Goal: Task Accomplishment & Management: Use online tool/utility

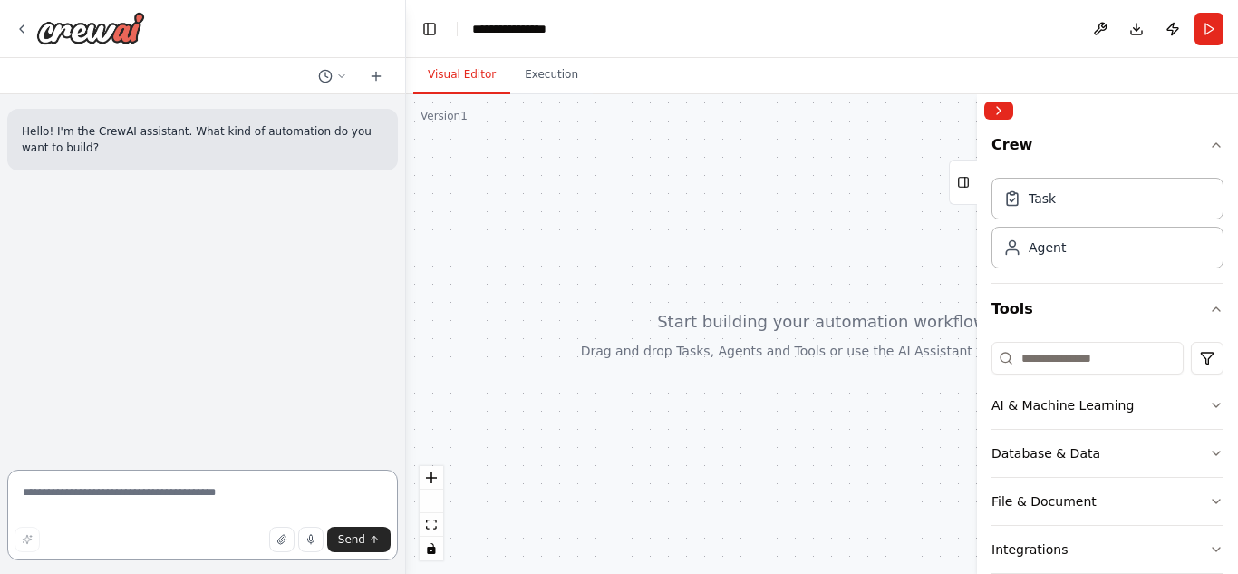
click at [127, 490] on textarea at bounding box center [202, 515] width 391 height 91
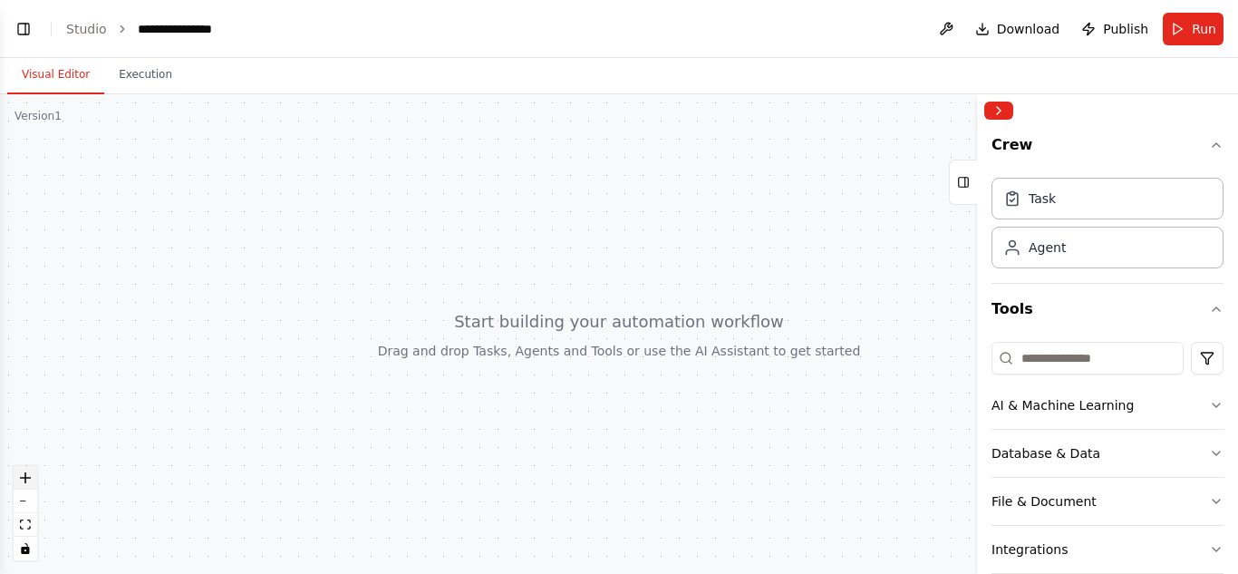
click at [24, 478] on icon "zoom in" at bounding box center [25, 477] width 11 height 11
click at [457, 326] on div at bounding box center [619, 334] width 1238 height 480
click at [513, 335] on div at bounding box center [619, 334] width 1238 height 480
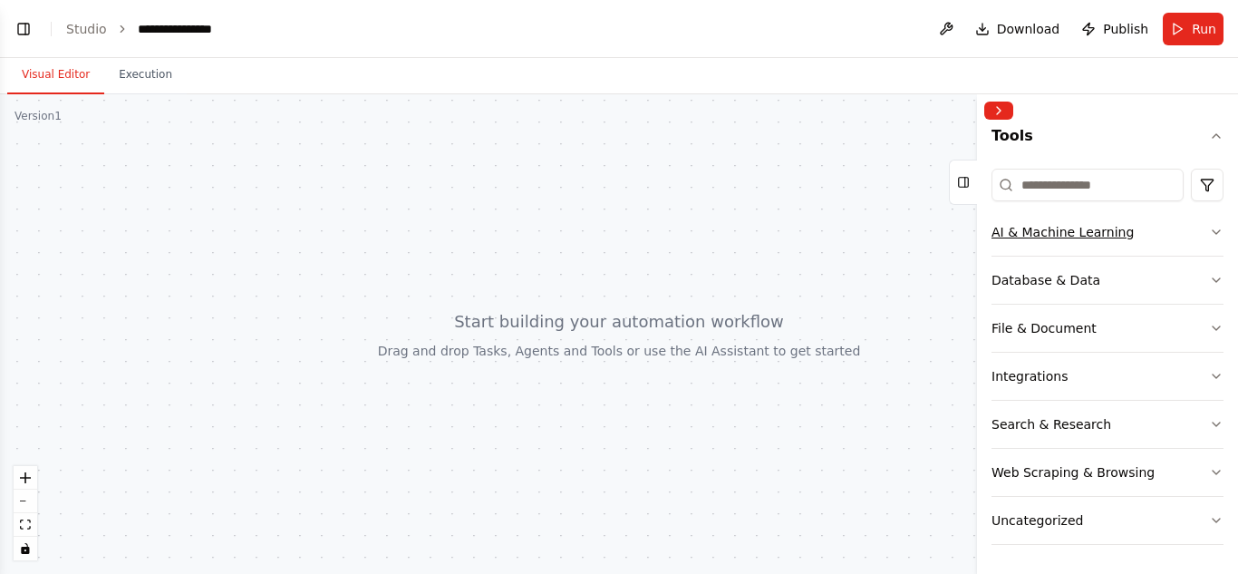
click at [1209, 233] on icon "button" at bounding box center [1216, 232] width 15 height 15
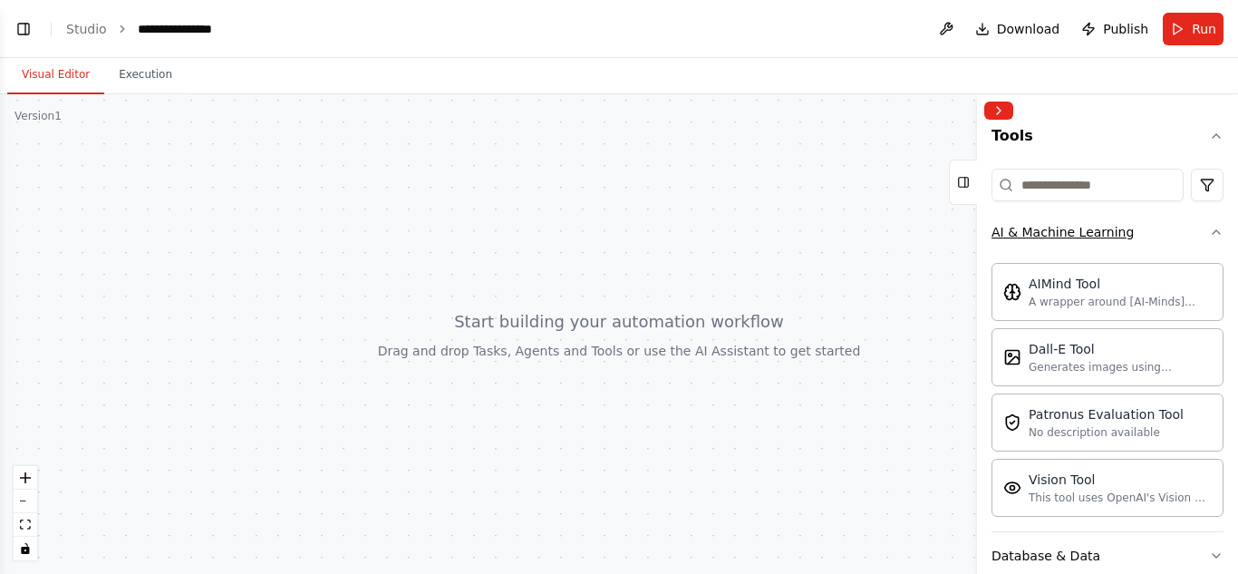
click at [1209, 233] on icon "button" at bounding box center [1216, 232] width 15 height 15
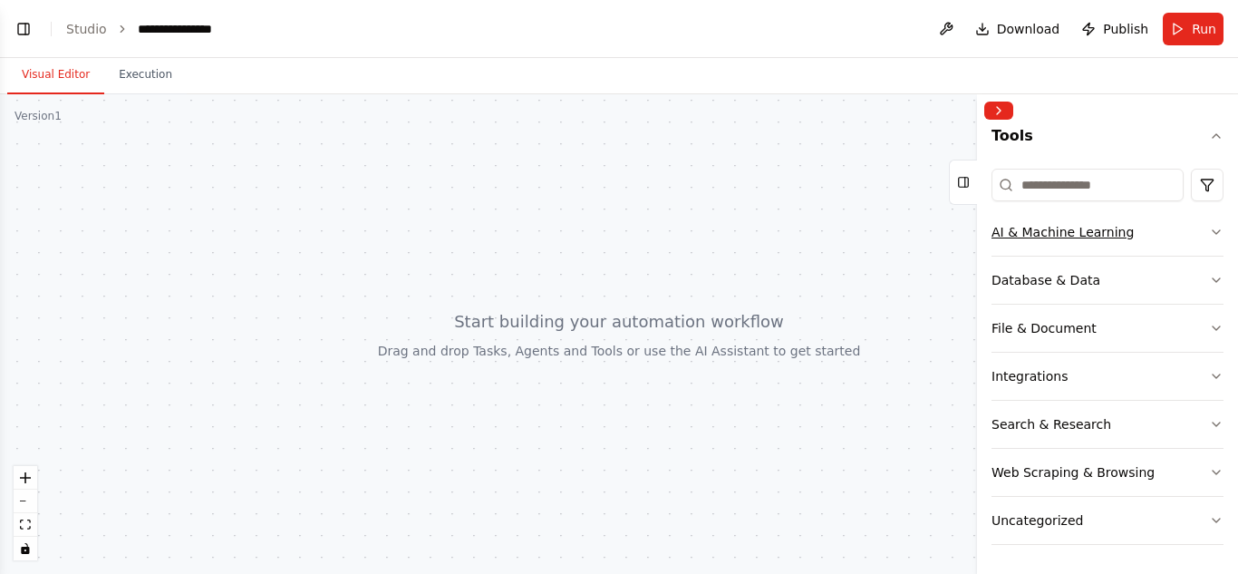
click at [1209, 233] on icon "button" at bounding box center [1216, 232] width 15 height 15
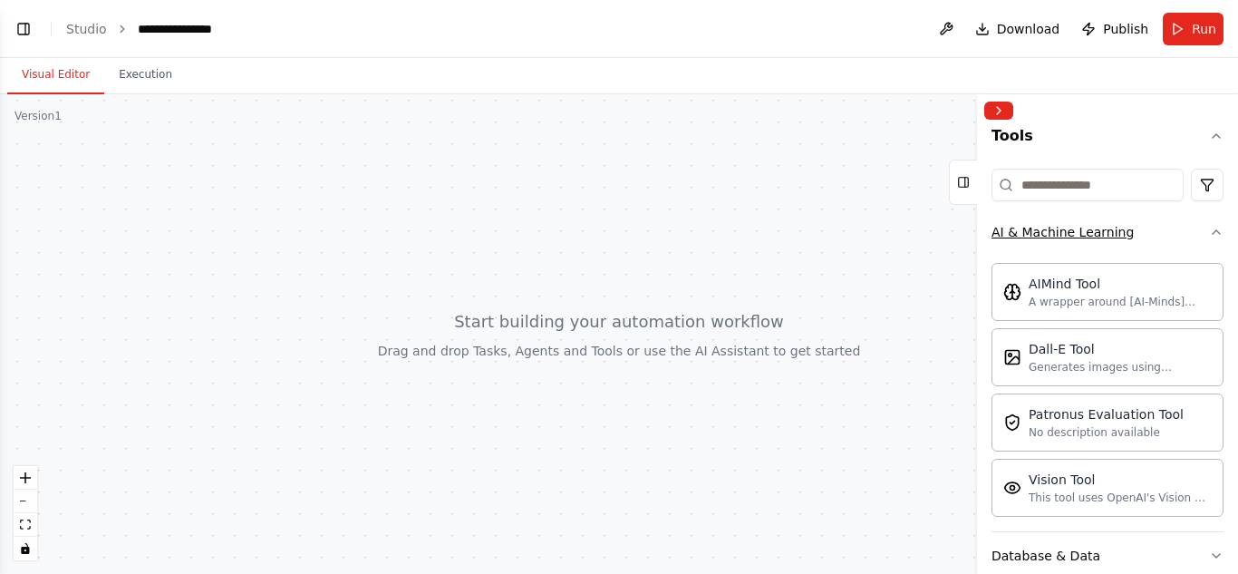
click at [1209, 233] on icon "button" at bounding box center [1216, 232] width 15 height 15
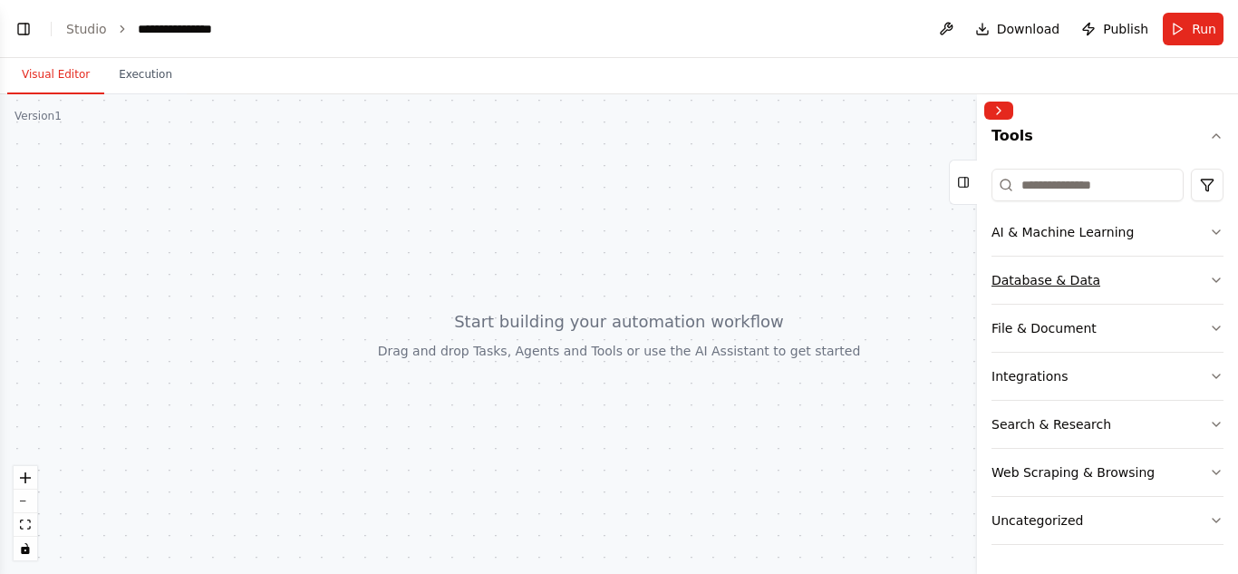
click at [1186, 286] on button "Database & Data" at bounding box center [1108, 280] width 232 height 47
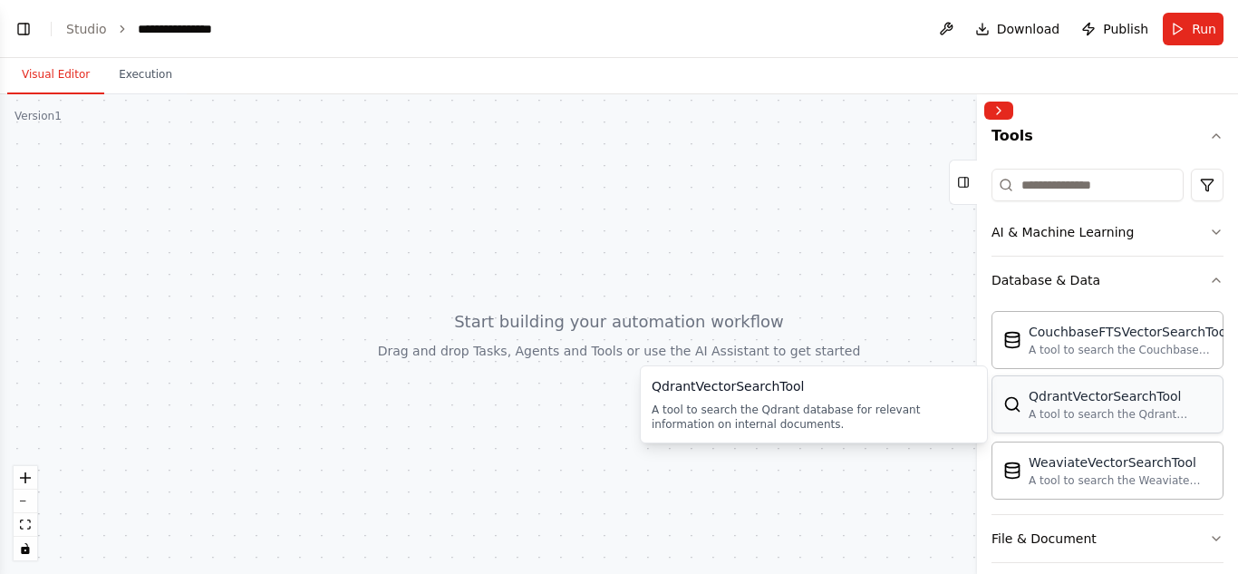
click at [1131, 403] on div "QdrantVectorSearchTool" at bounding box center [1120, 396] width 183 height 18
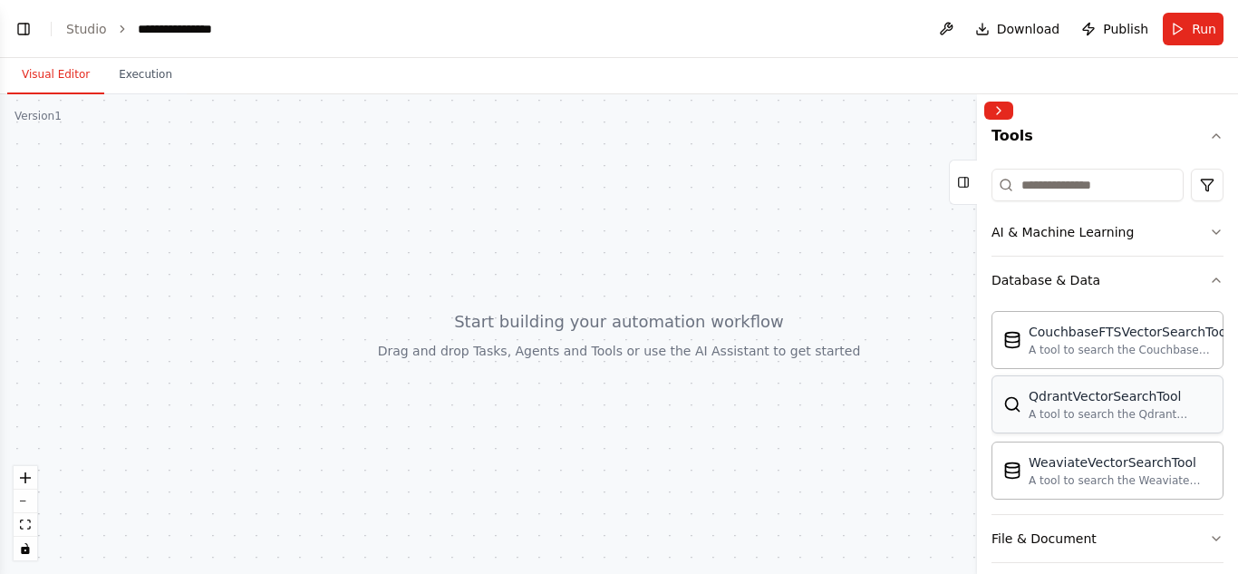
click at [1020, 411] on img at bounding box center [1013, 404] width 18 height 18
click at [722, 326] on div at bounding box center [619, 334] width 1238 height 480
click at [136, 70] on button "Execution" at bounding box center [145, 75] width 83 height 38
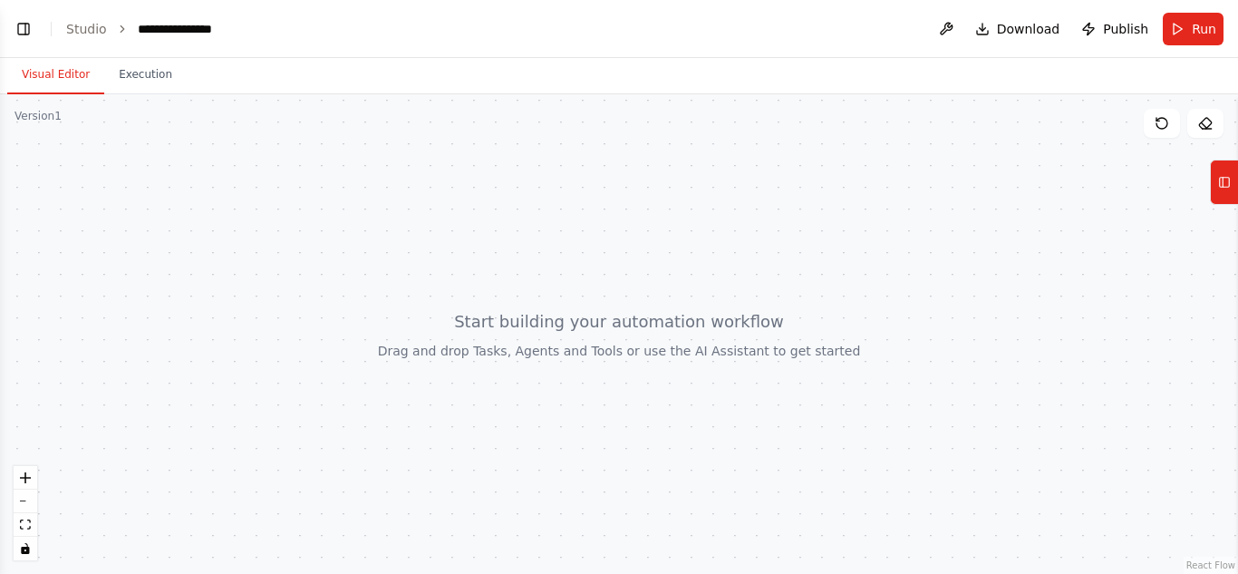
click at [50, 64] on button "Visual Editor" at bounding box center [55, 75] width 97 height 38
click at [24, 24] on button "Toggle Left Sidebar" at bounding box center [23, 28] width 25 height 25
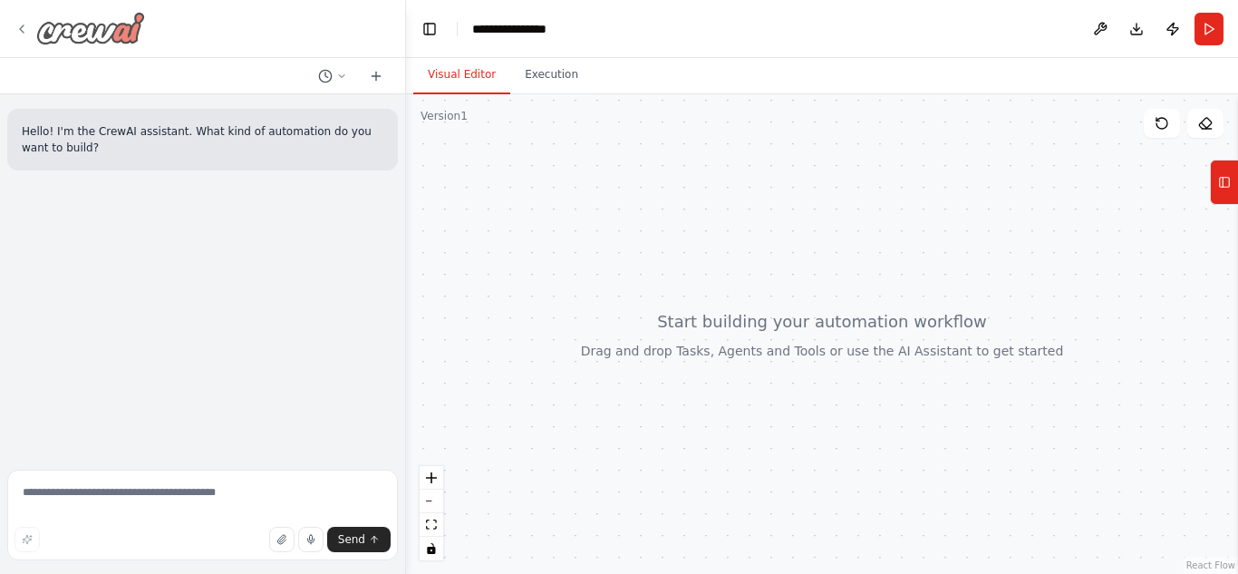
click at [20, 19] on div at bounding box center [80, 28] width 131 height 33
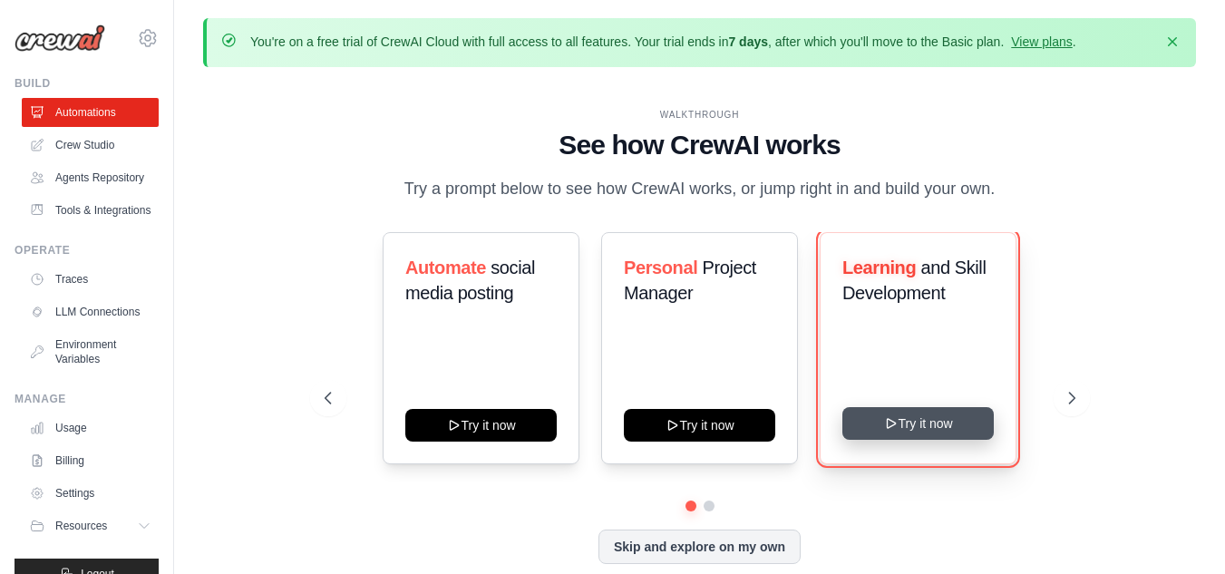
click at [801, 428] on button "Try it now" at bounding box center [917, 423] width 151 height 33
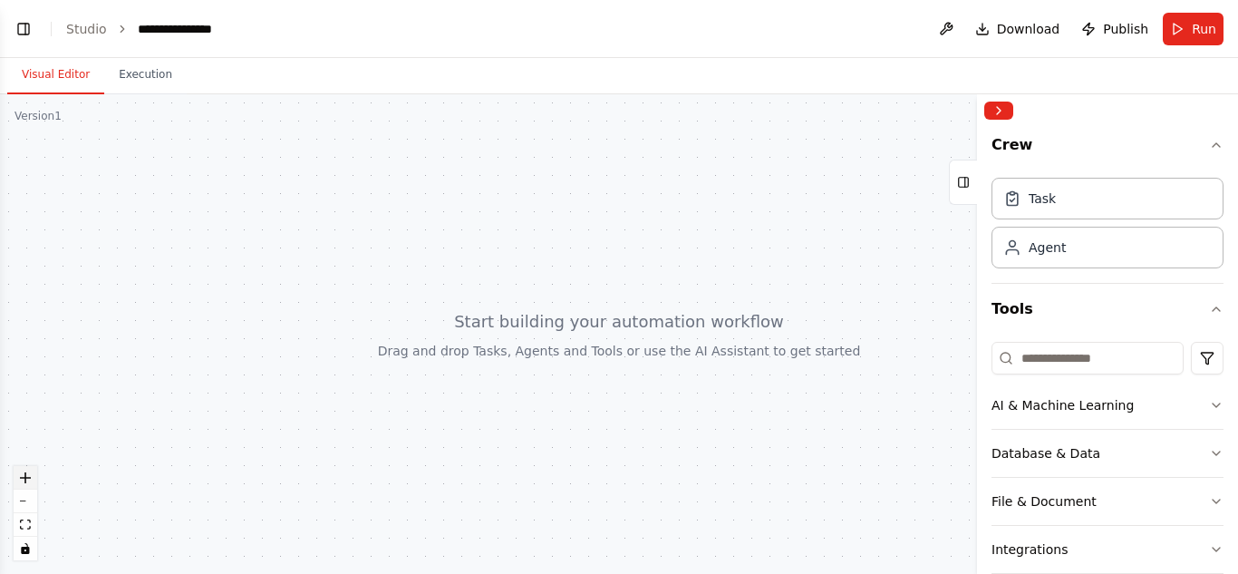
click at [23, 472] on icon "zoom in" at bounding box center [25, 477] width 11 height 11
click at [22, 466] on button "zoom in" at bounding box center [26, 478] width 24 height 24
click at [85, 29] on link "Studio" at bounding box center [86, 29] width 41 height 15
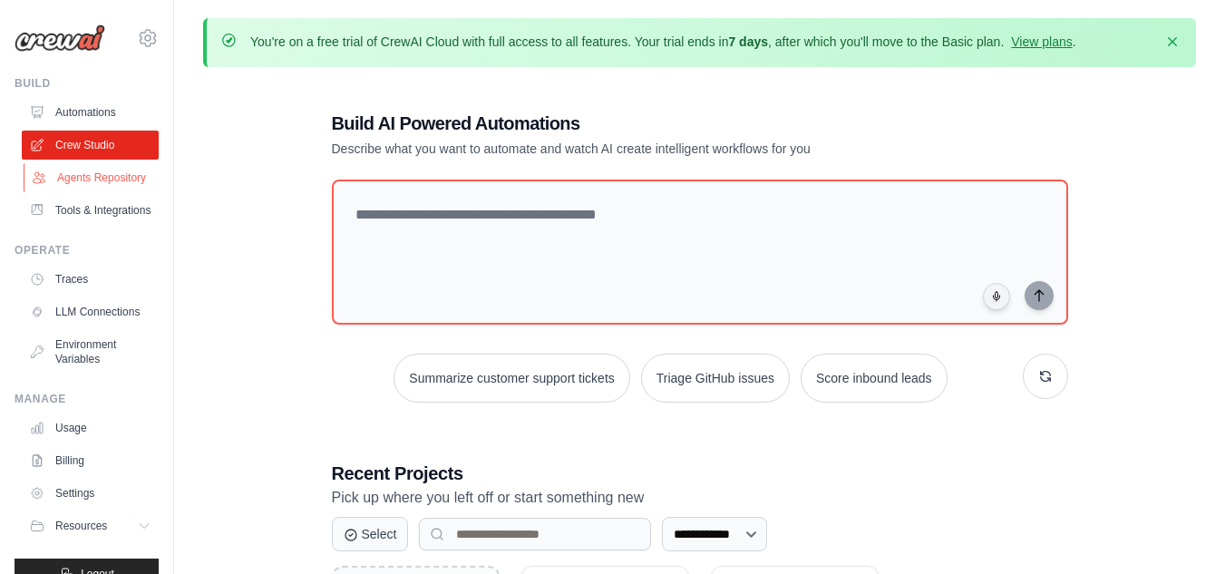
click at [82, 190] on link "Agents Repository" at bounding box center [92, 177] width 137 height 29
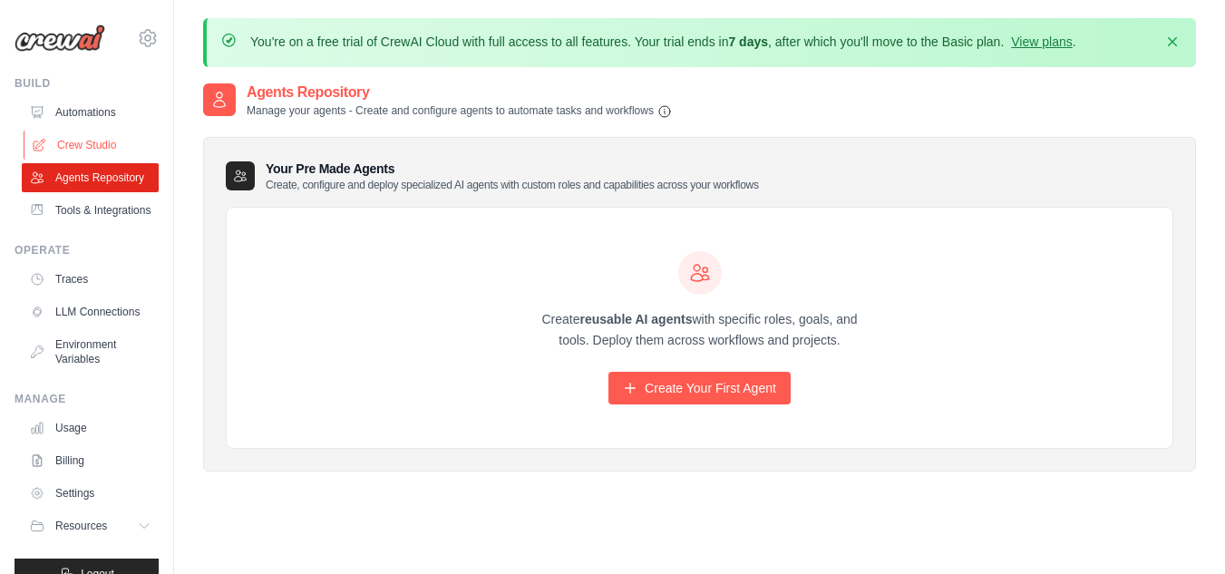
click at [77, 150] on link "Crew Studio" at bounding box center [92, 145] width 137 height 29
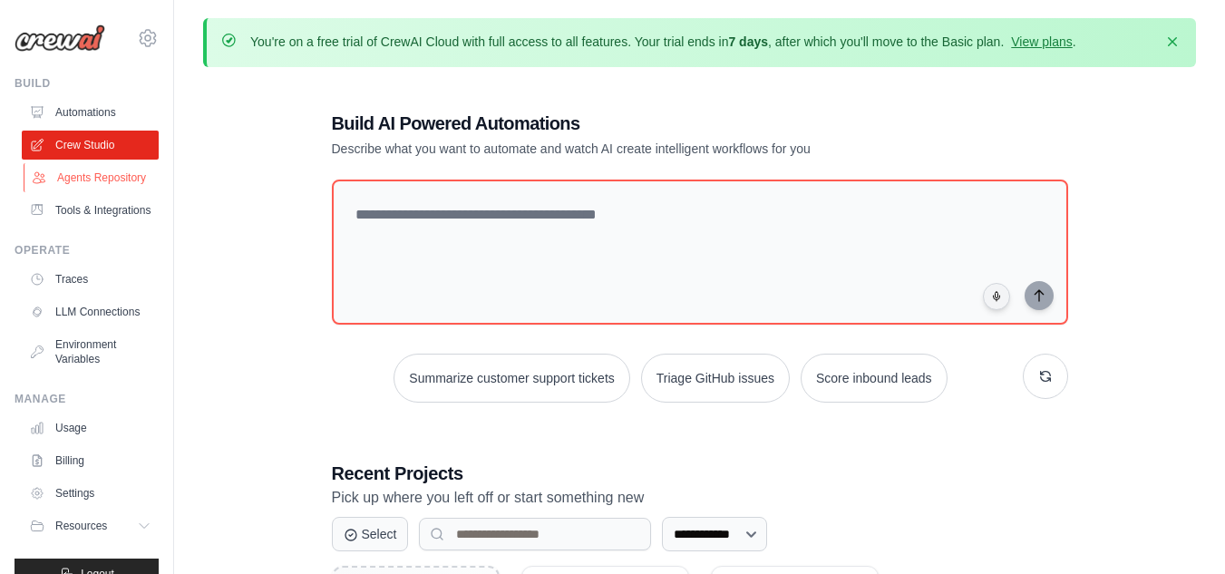
click at [73, 188] on link "Agents Repository" at bounding box center [92, 177] width 137 height 29
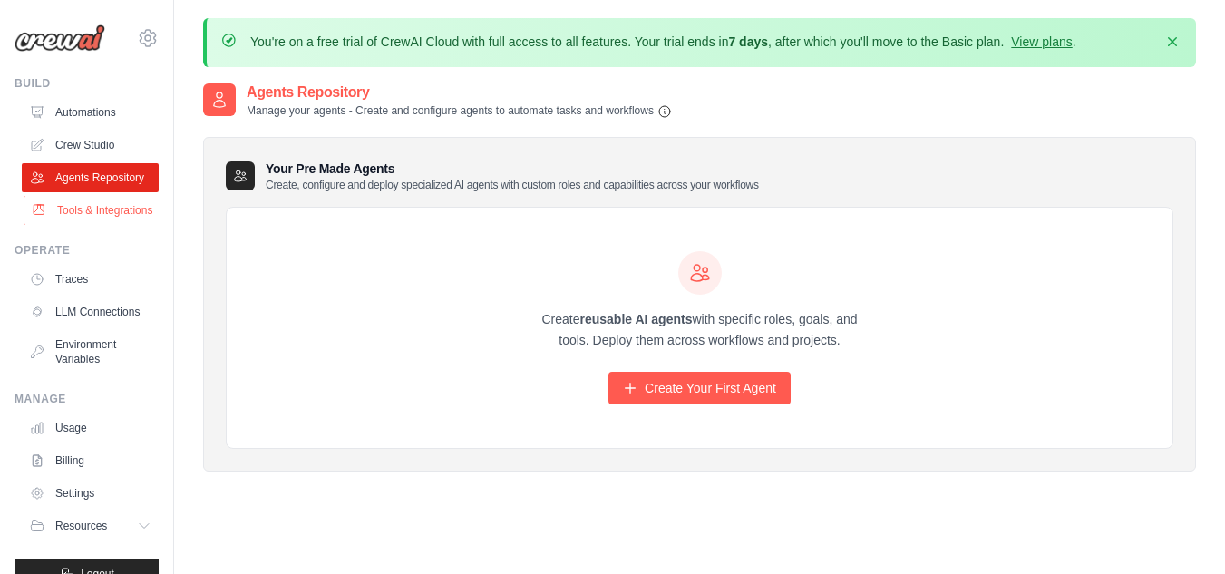
click at [69, 225] on link "Tools & Integrations" at bounding box center [92, 210] width 137 height 29
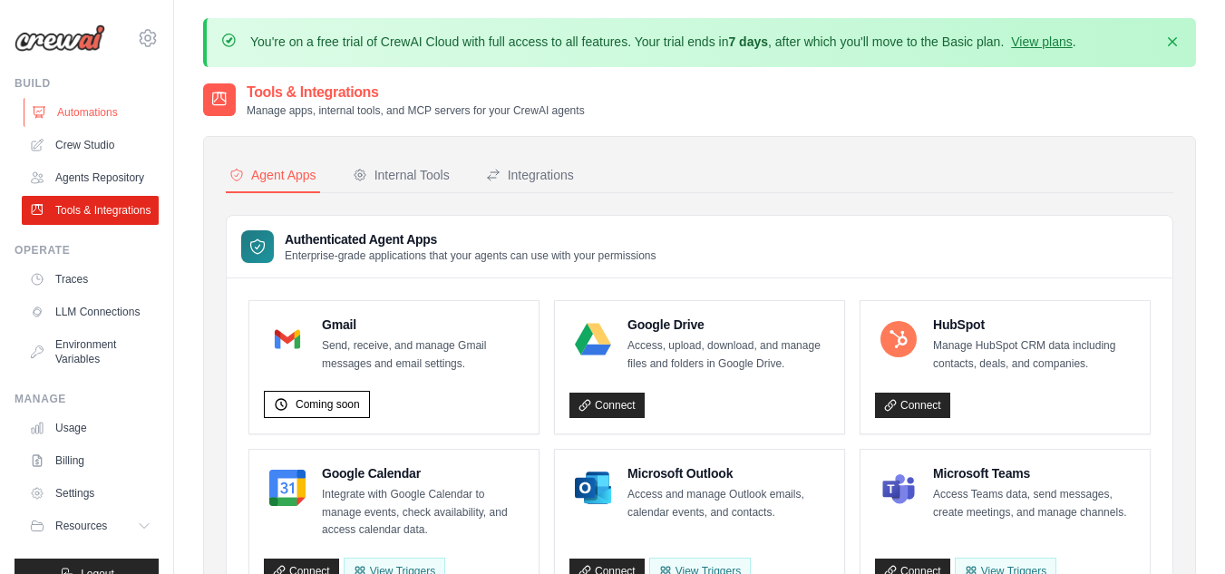
click at [80, 103] on link "Automations" at bounding box center [92, 112] width 137 height 29
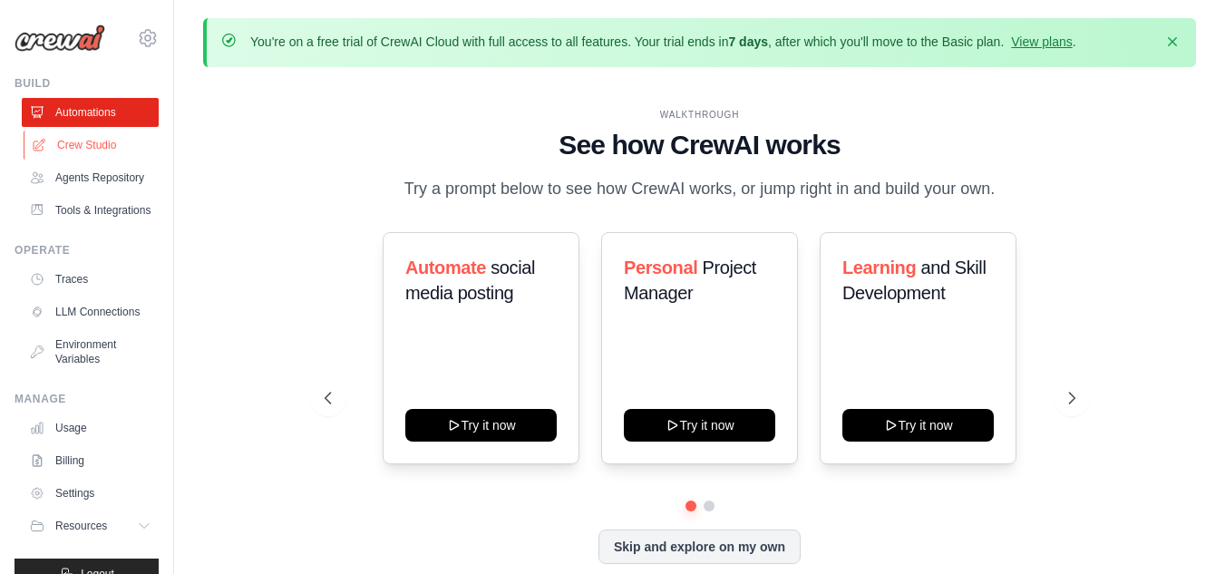
click at [72, 144] on link "Crew Studio" at bounding box center [92, 145] width 137 height 29
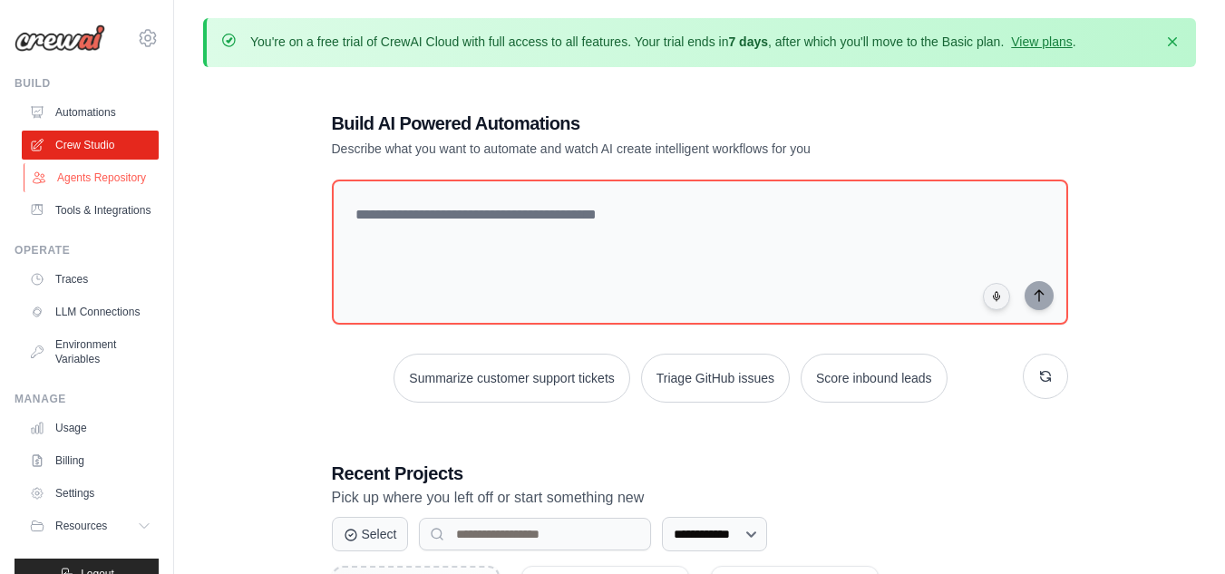
click at [68, 179] on link "Agents Repository" at bounding box center [92, 177] width 137 height 29
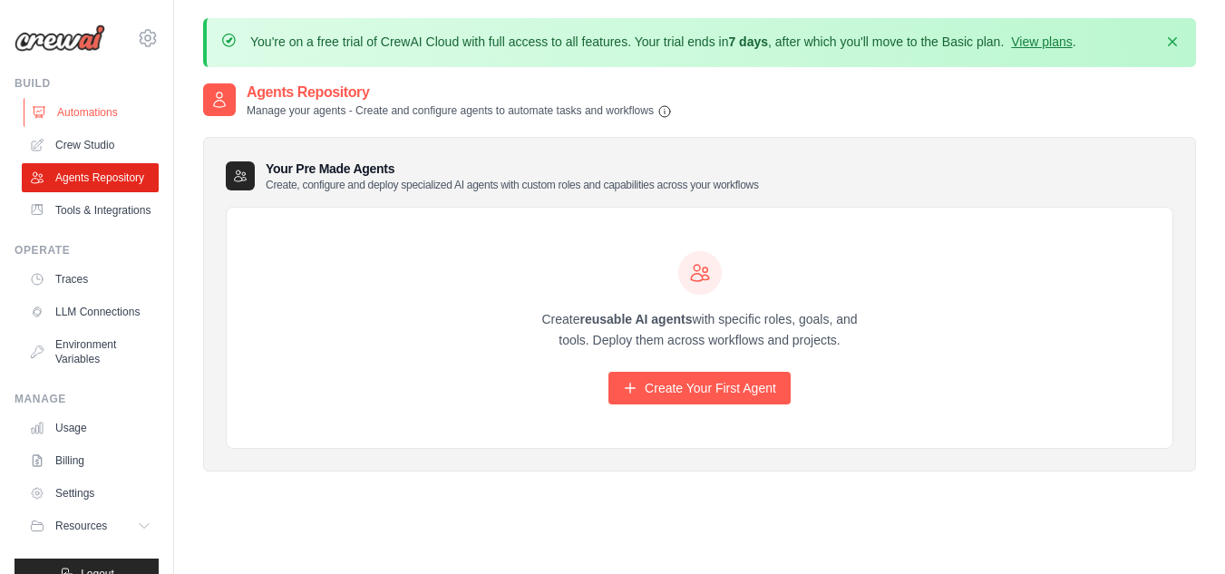
click at [78, 112] on link "Automations" at bounding box center [92, 112] width 137 height 29
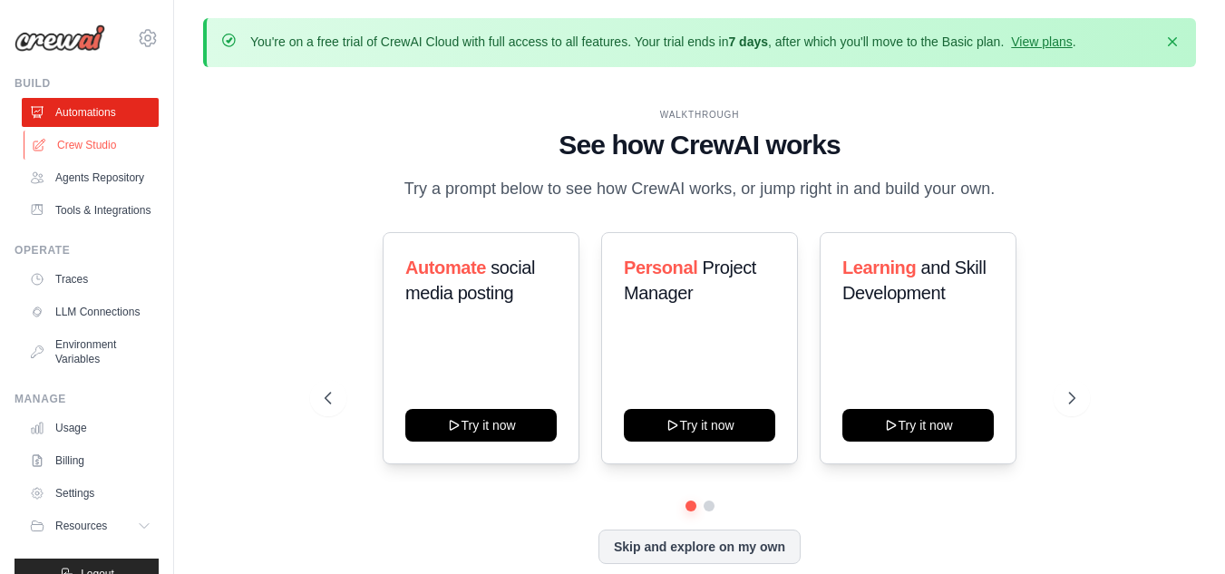
click at [73, 151] on link "Crew Studio" at bounding box center [92, 145] width 137 height 29
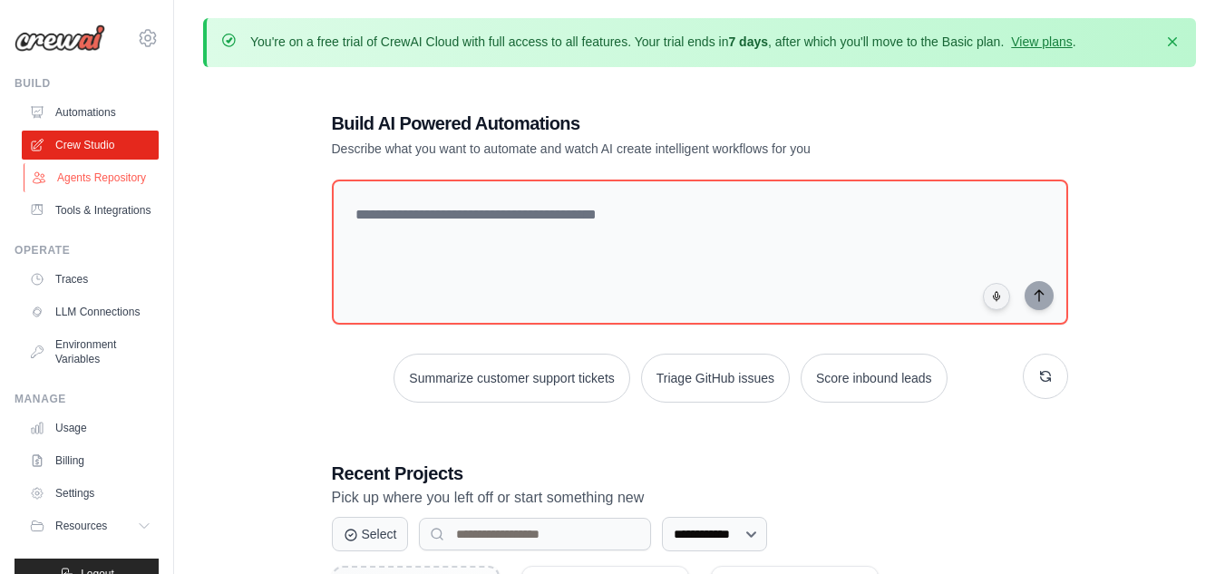
click at [85, 192] on link "Agents Repository" at bounding box center [92, 177] width 137 height 29
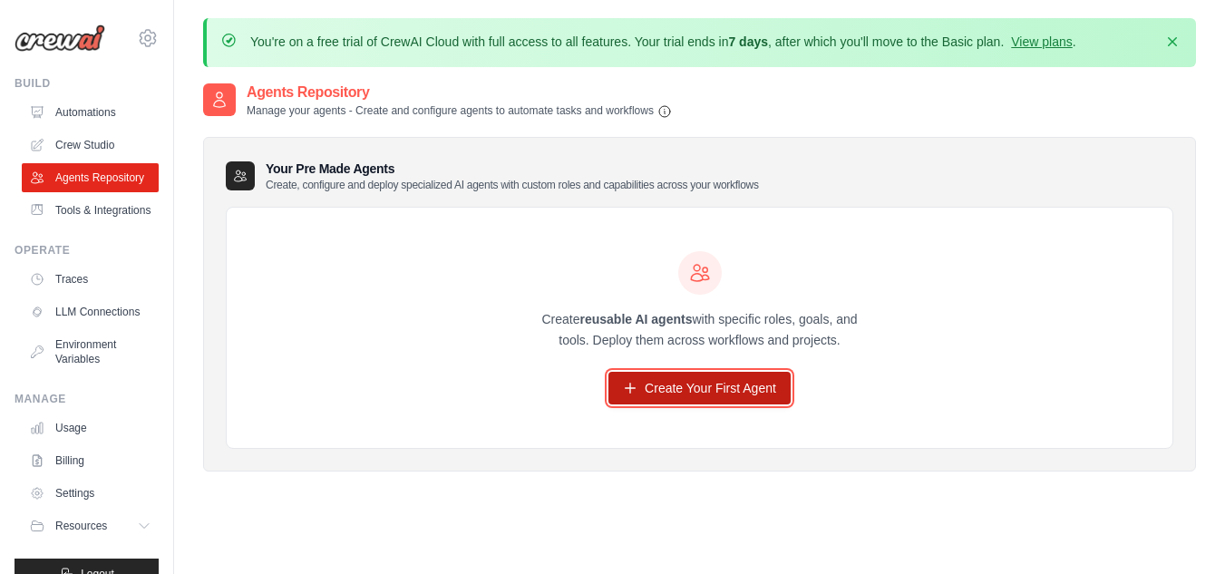
click at [700, 383] on link "Create Your First Agent" at bounding box center [699, 388] width 182 height 33
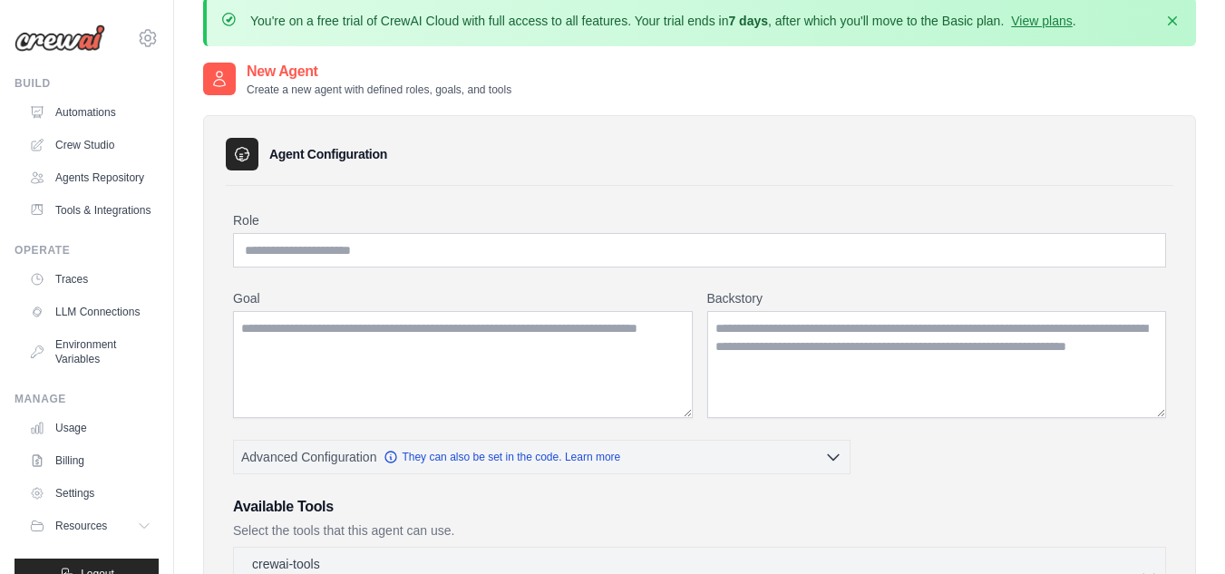
scroll to position [17, 0]
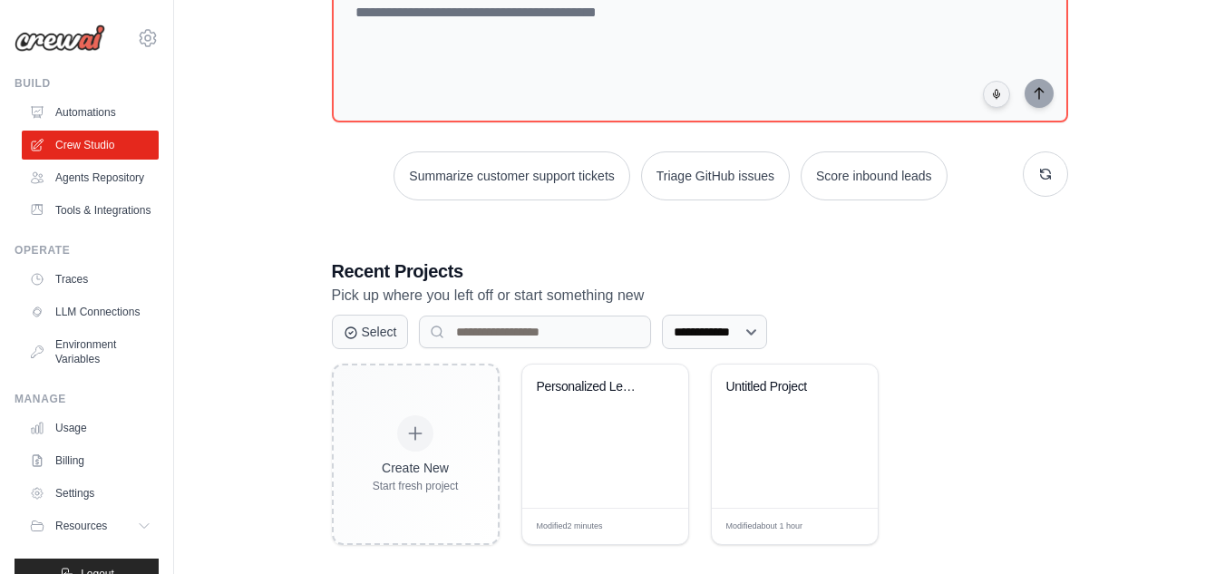
scroll to position [220, 0]
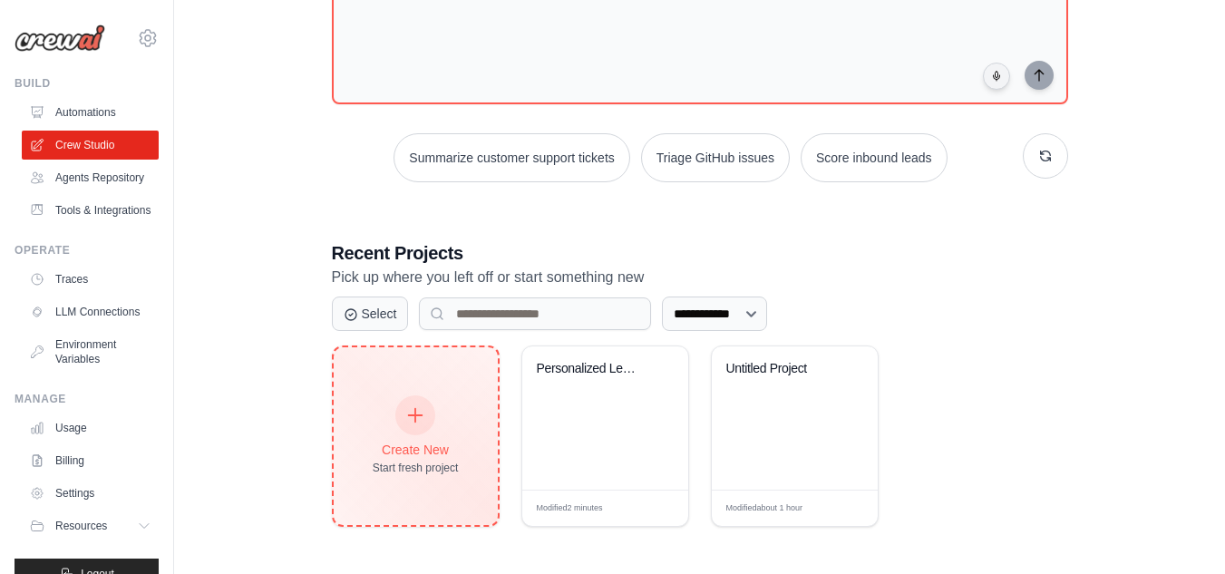
click at [426, 411] on div at bounding box center [415, 415] width 40 height 40
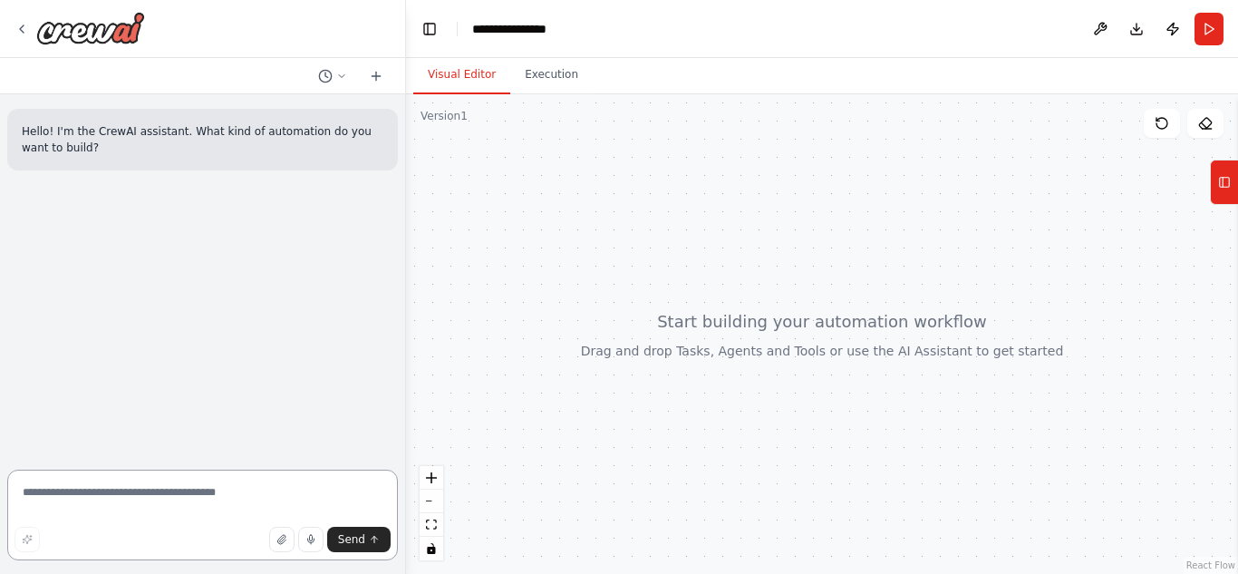
click at [81, 496] on textarea at bounding box center [202, 515] width 391 height 91
type textarea "*"
click at [242, 493] on textarea "**********" at bounding box center [202, 515] width 391 height 91
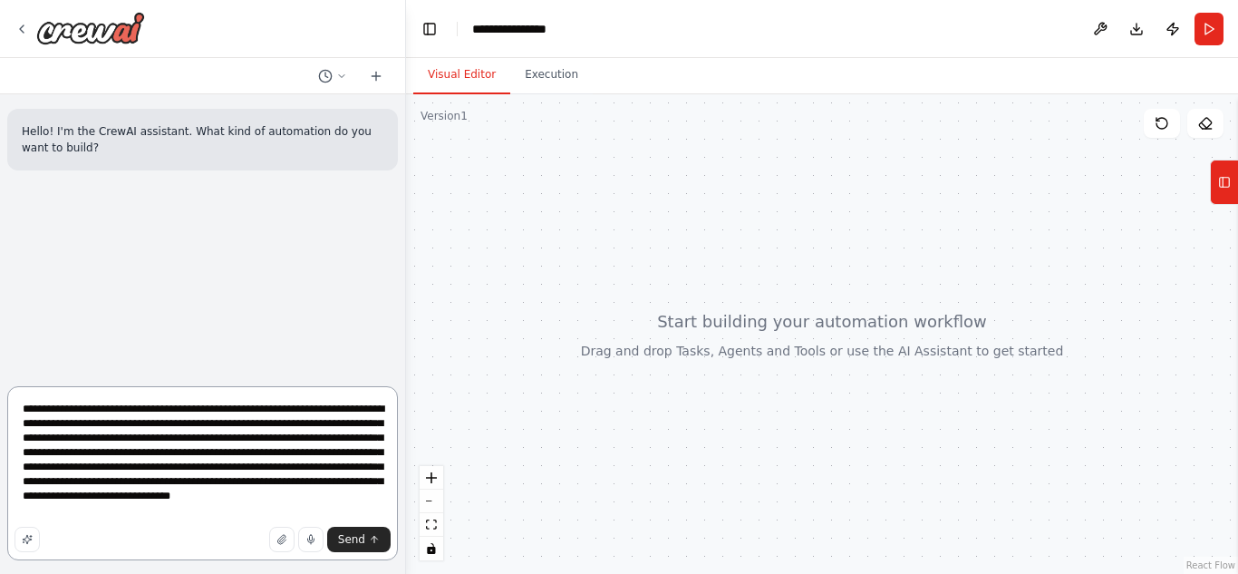
click at [63, 496] on textarea "**********" at bounding box center [202, 473] width 391 height 174
drag, startPoint x: 201, startPoint y: 496, endPoint x: 237, endPoint y: 499, distance: 35.5
click at [237, 499] on textarea "**********" at bounding box center [202, 473] width 391 height 174
click at [129, 514] on textarea "**********" at bounding box center [202, 473] width 391 height 174
click at [107, 508] on textarea "**********" at bounding box center [202, 473] width 391 height 174
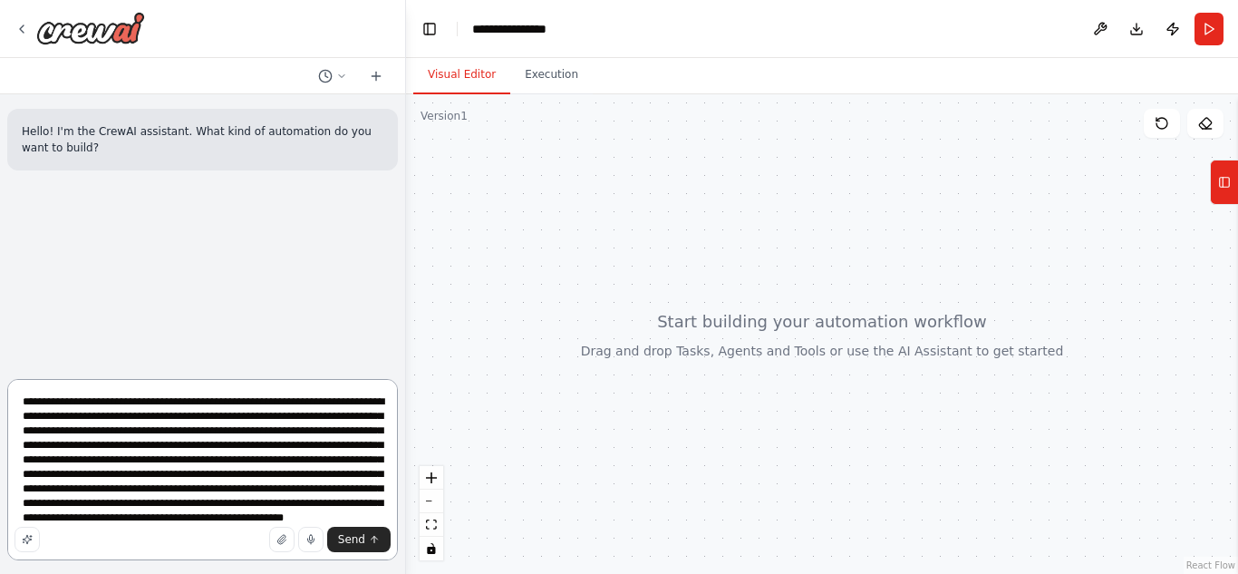
click at [268, 526] on textarea "**********" at bounding box center [202, 469] width 391 height 181
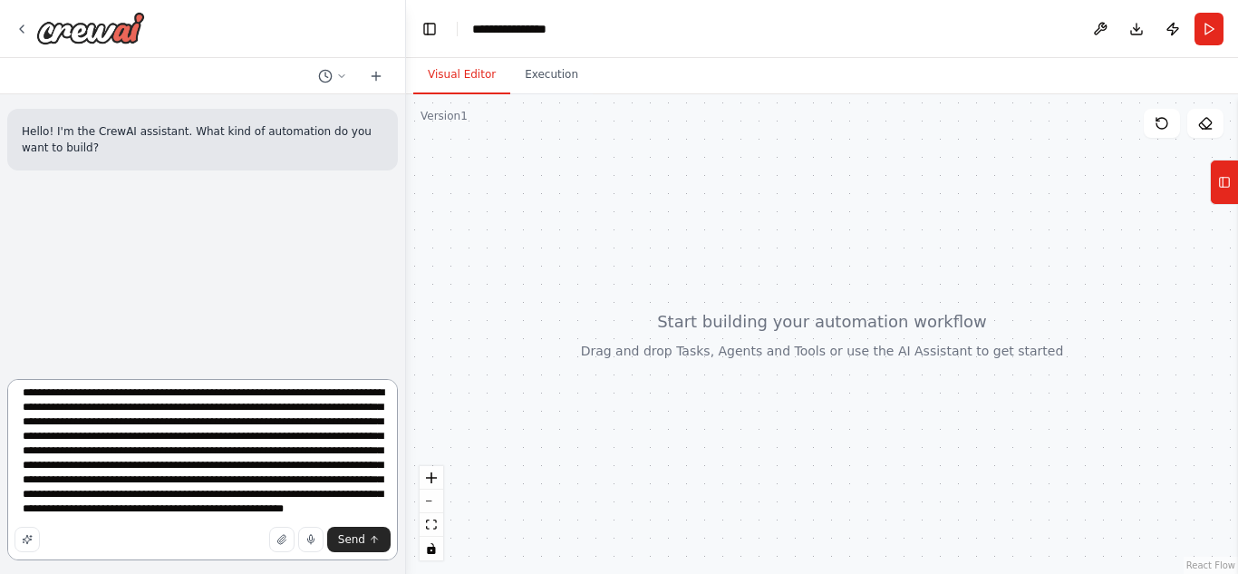
click at [343, 511] on textarea "**********" at bounding box center [202, 469] width 391 height 181
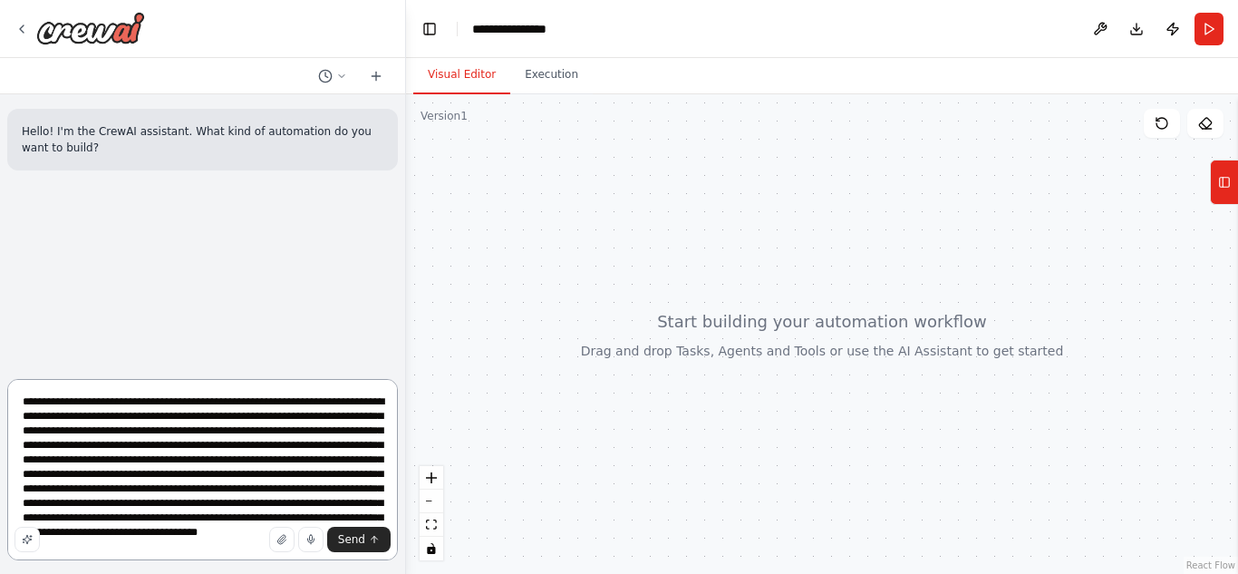
drag, startPoint x: 286, startPoint y: 525, endPoint x: 0, endPoint y: 287, distance: 372.2
click at [0, 287] on div "**********" at bounding box center [203, 287] width 406 height 574
type textarea "**********"
click at [365, 538] on button "Send" at bounding box center [358, 539] width 63 height 25
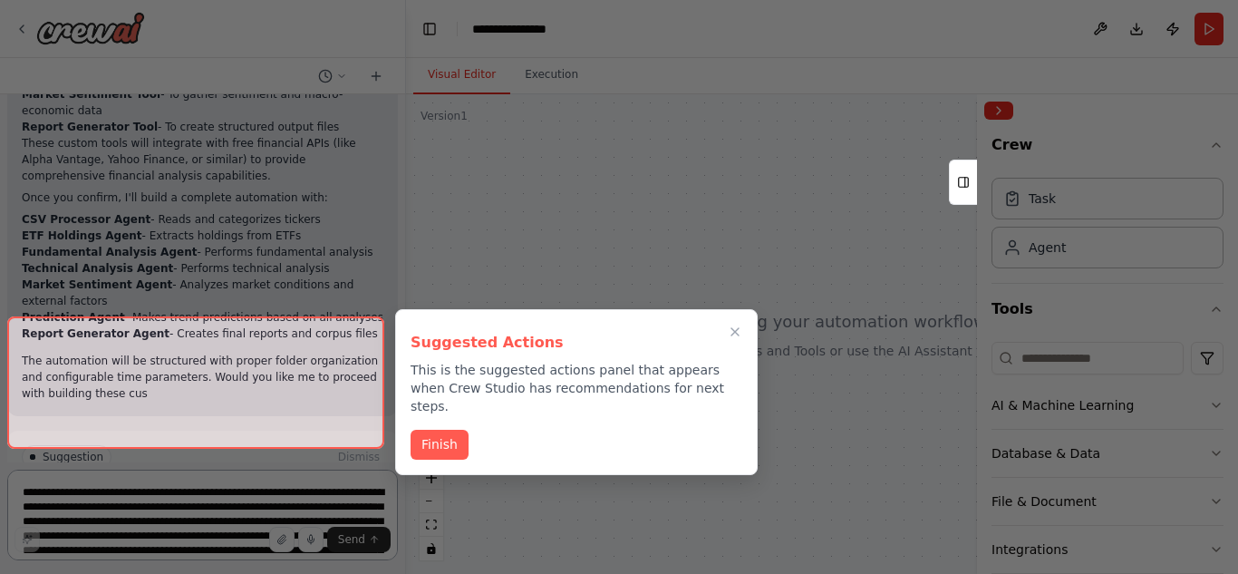
scroll to position [1667, 0]
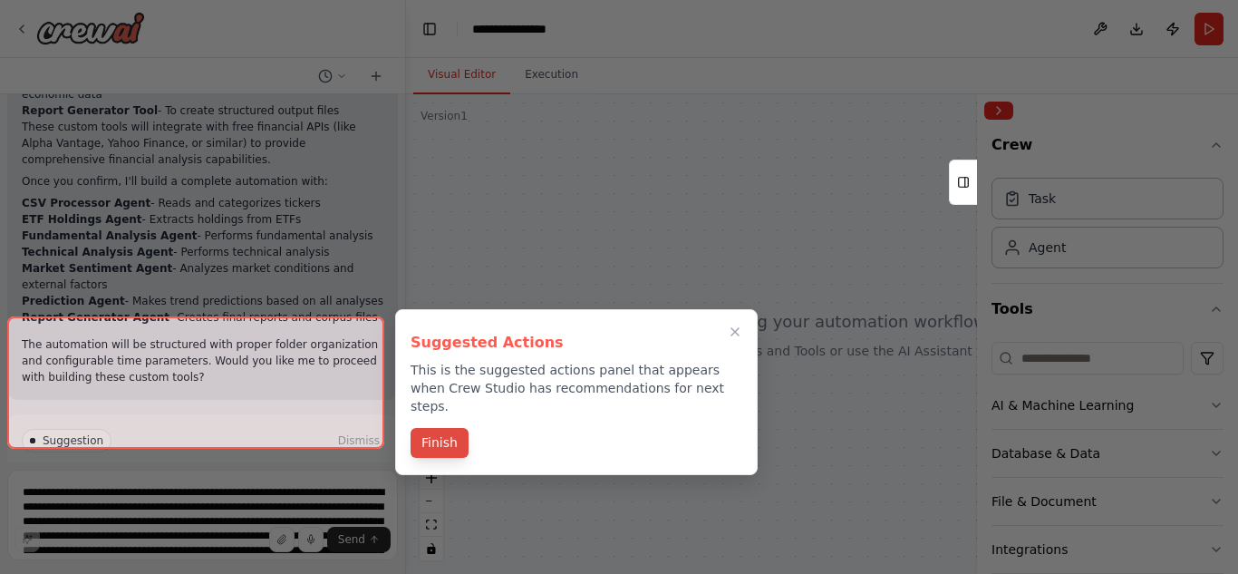
click at [448, 428] on button "Finish" at bounding box center [440, 443] width 58 height 30
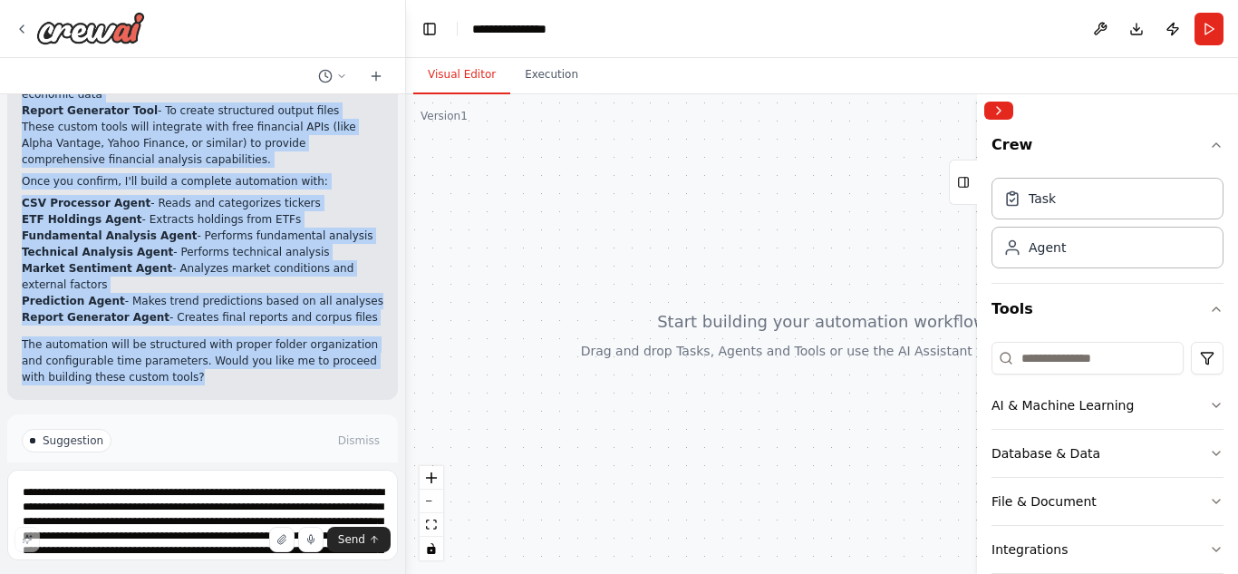
drag, startPoint x: 23, startPoint y: 137, endPoint x: 209, endPoint y: 284, distance: 237.6
click at [209, 284] on div "Hello! I'm the CrewAI assistant. What kind of automation do you want to build? …" at bounding box center [202, 278] width 405 height 368
copy div "▶ Loremip dolorsi A'co adip eli seddo e temporincidid utlaboree dolorema aliqua…"
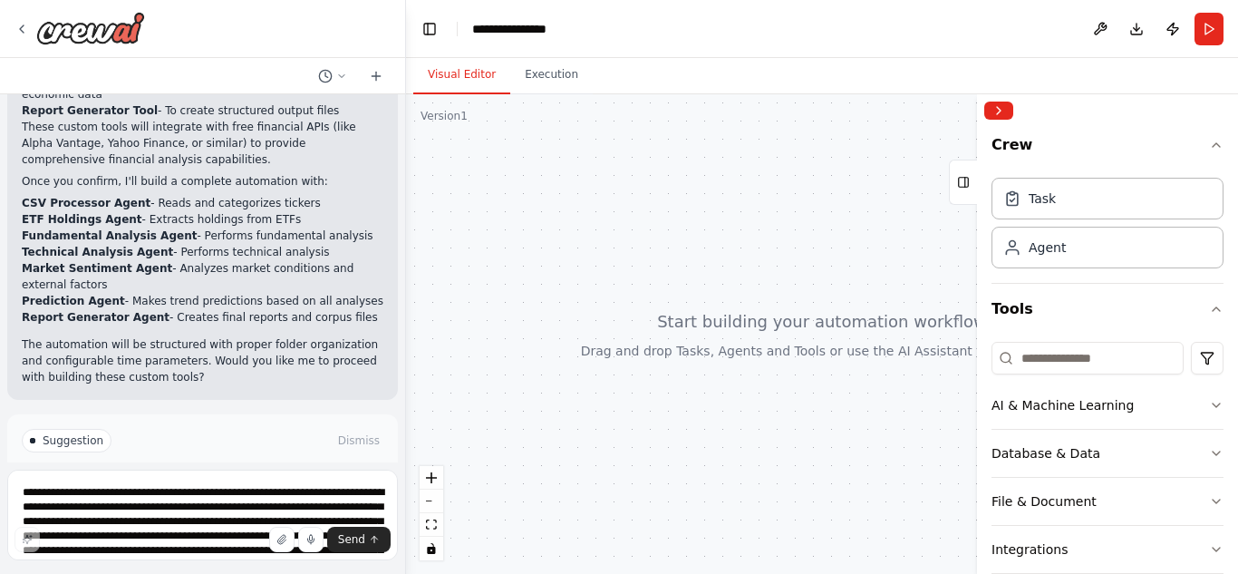
click at [220, 429] on div "Suggestion Dismiss" at bounding box center [203, 441] width 362 height 24
click at [169, 510] on span "Enable coding skills" at bounding box center [210, 517] width 107 height 15
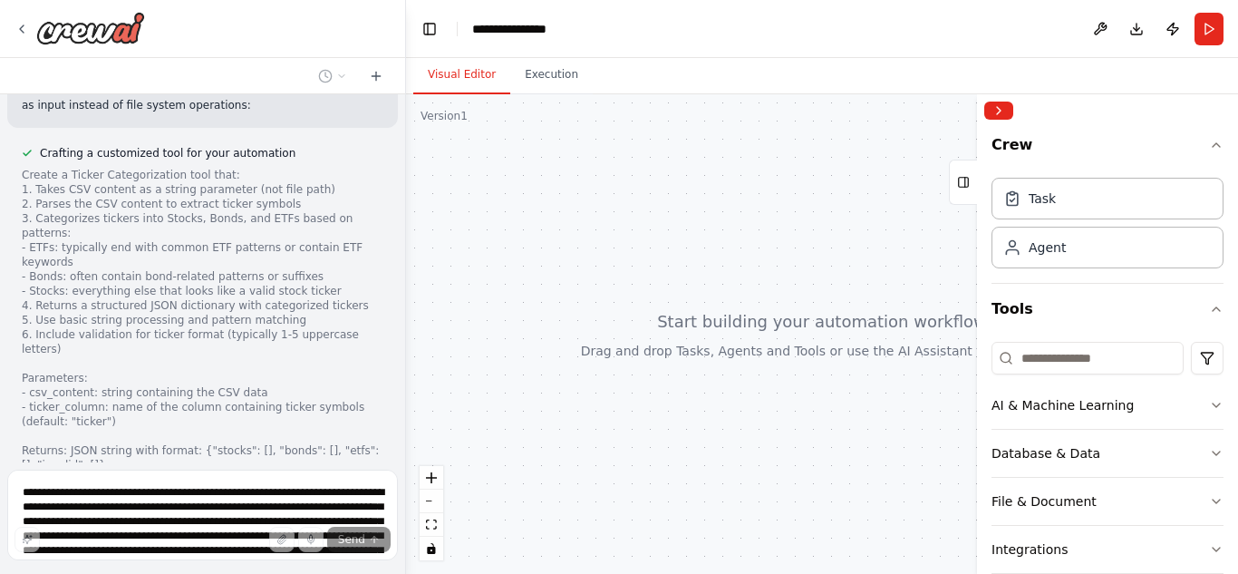
scroll to position [2547, 0]
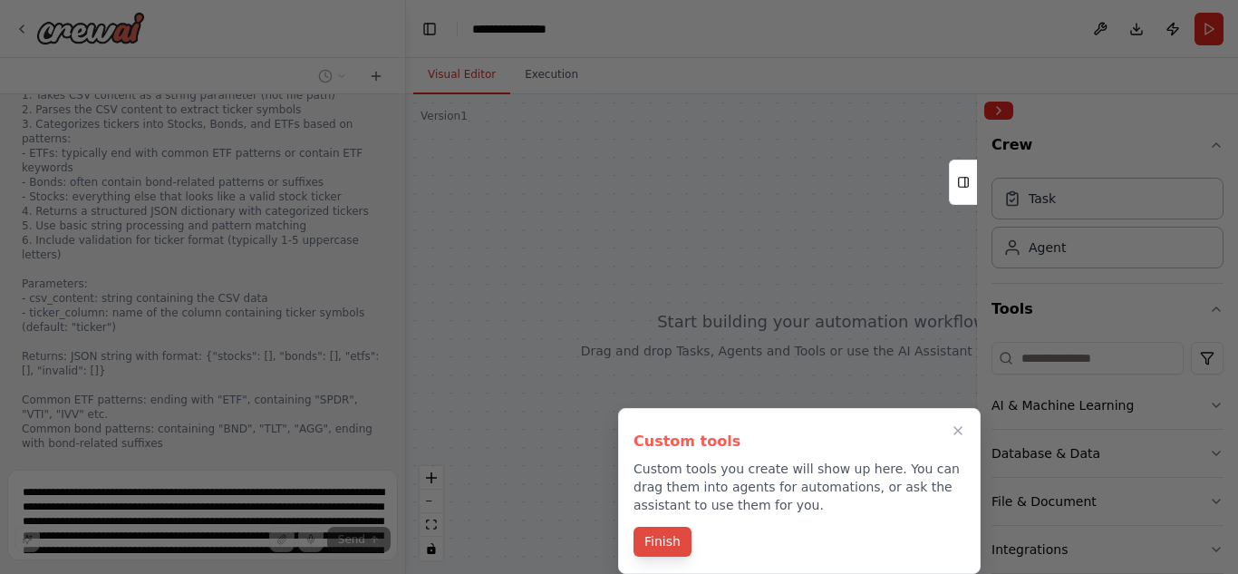
click at [658, 542] on button "Finish" at bounding box center [663, 542] width 58 height 30
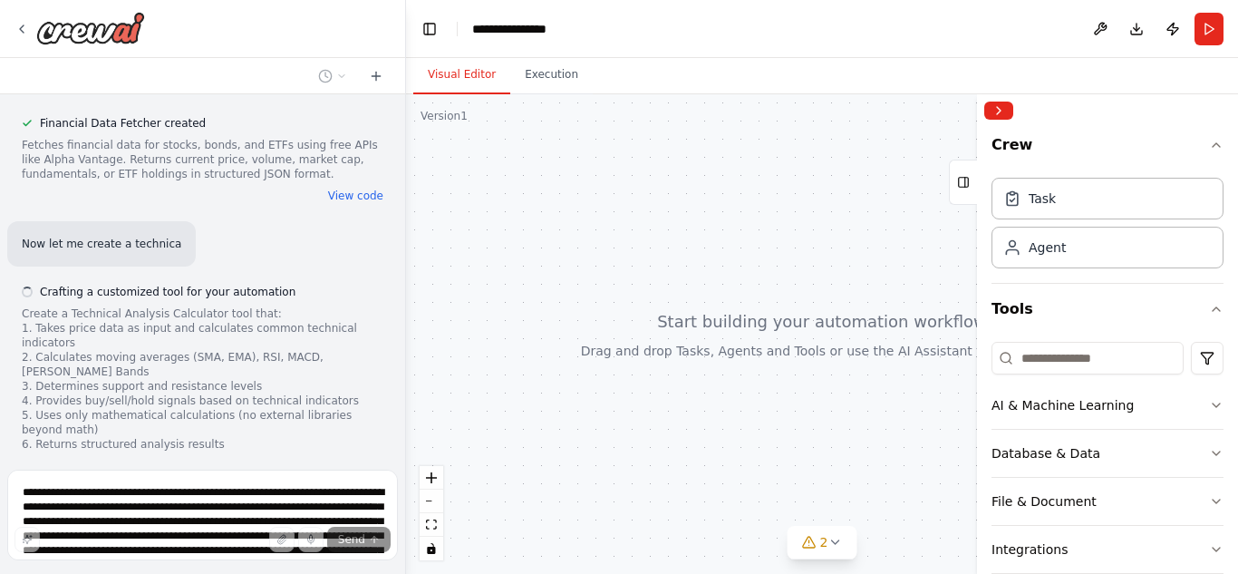
scroll to position [3488, 0]
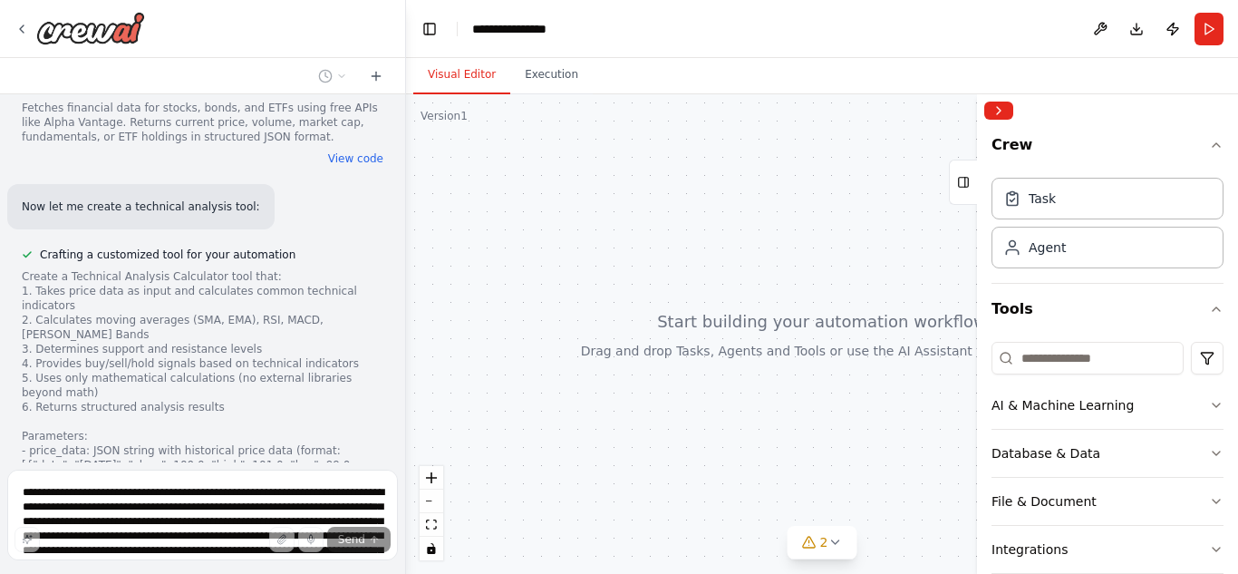
click at [399, 439] on div at bounding box center [402, 287] width 7 height 574
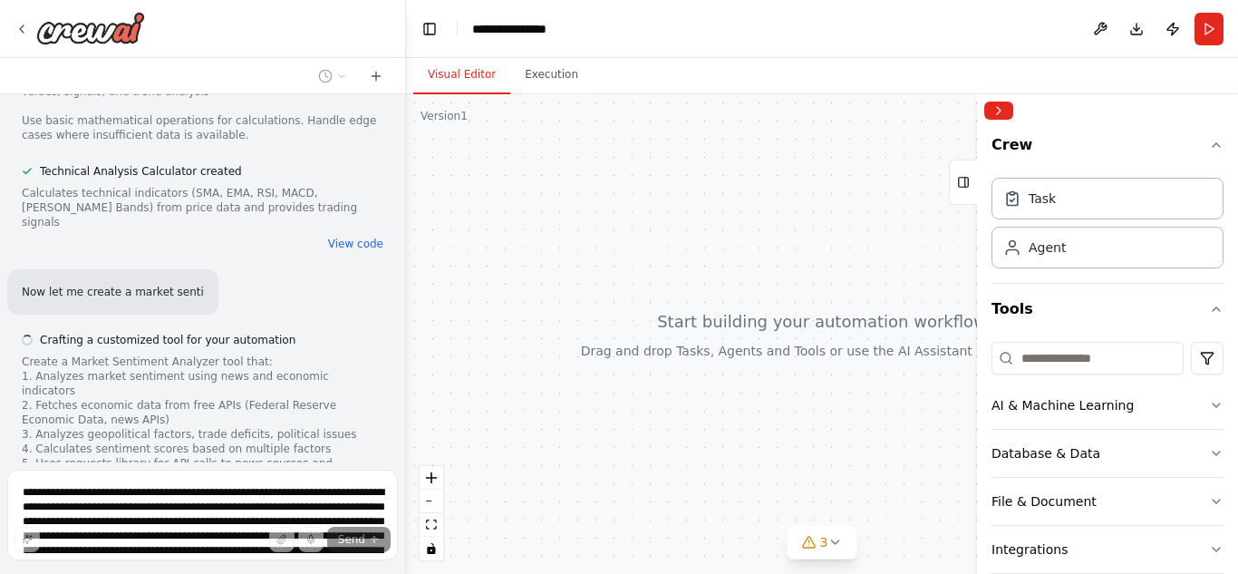
scroll to position [3975, 0]
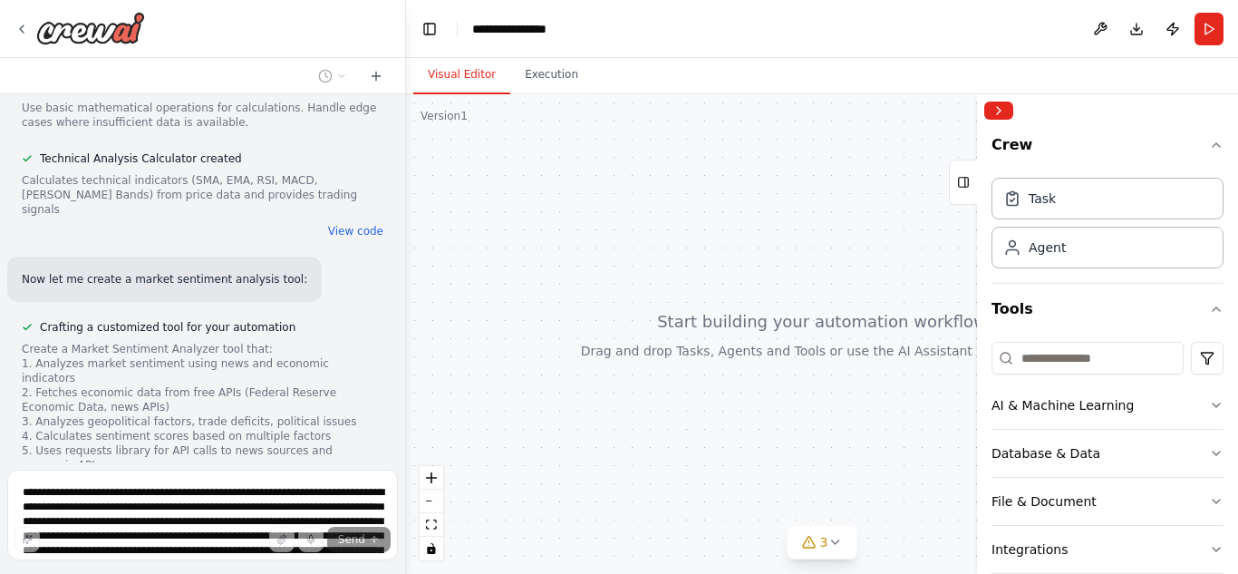
click at [430, 369] on div at bounding box center [822, 334] width 832 height 480
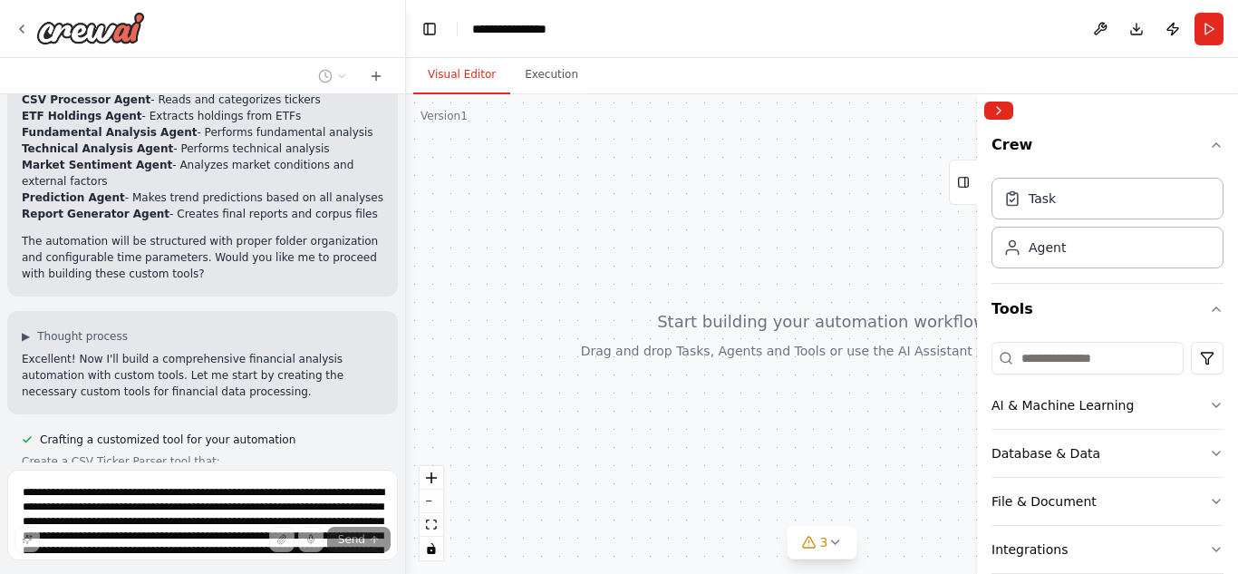
scroll to position [1782, 0]
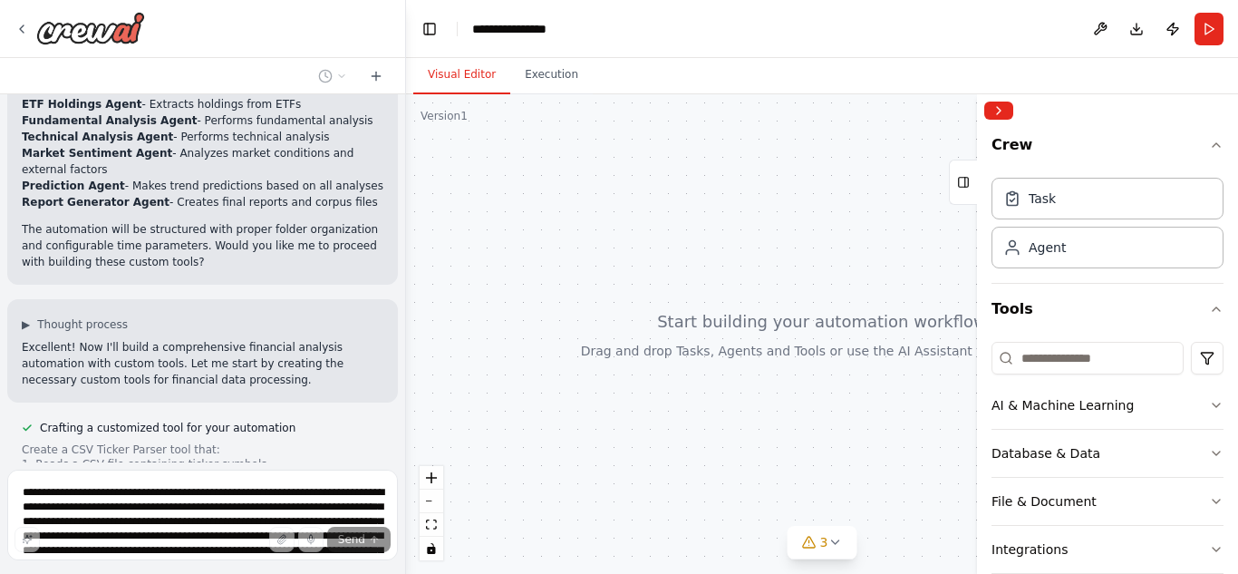
drag, startPoint x: 0, startPoint y: 228, endPoint x: 68, endPoint y: 342, distance: 132.2
click at [68, 342] on div "Hello! I'm the CrewAI assistant. What kind of automation do you want to build? …" at bounding box center [203, 287] width 406 height 574
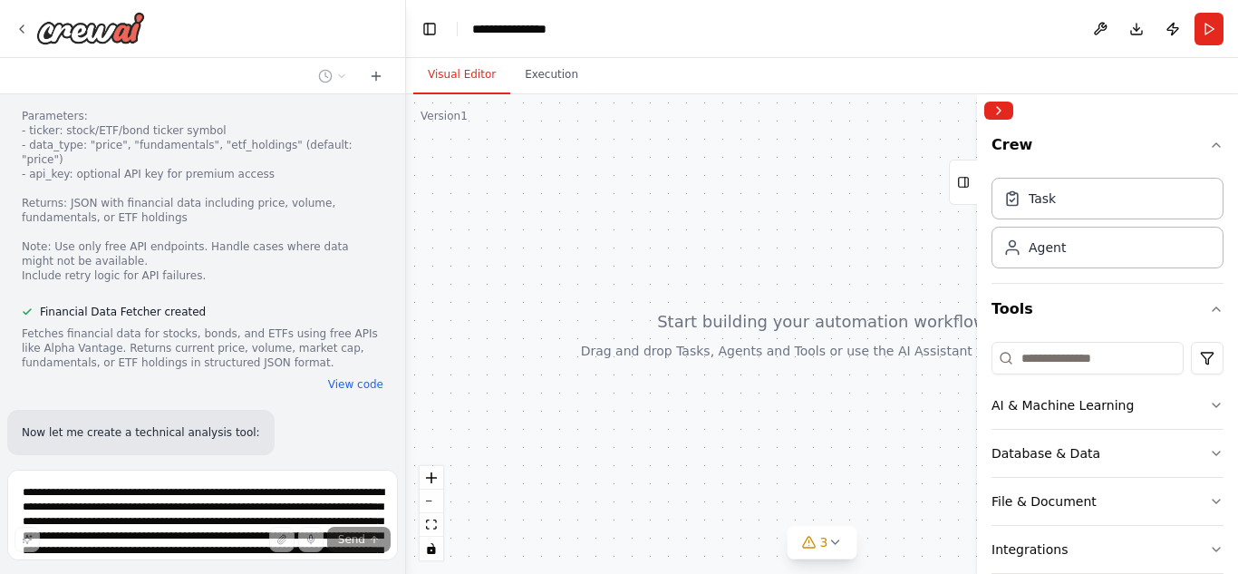
scroll to position [3975, 0]
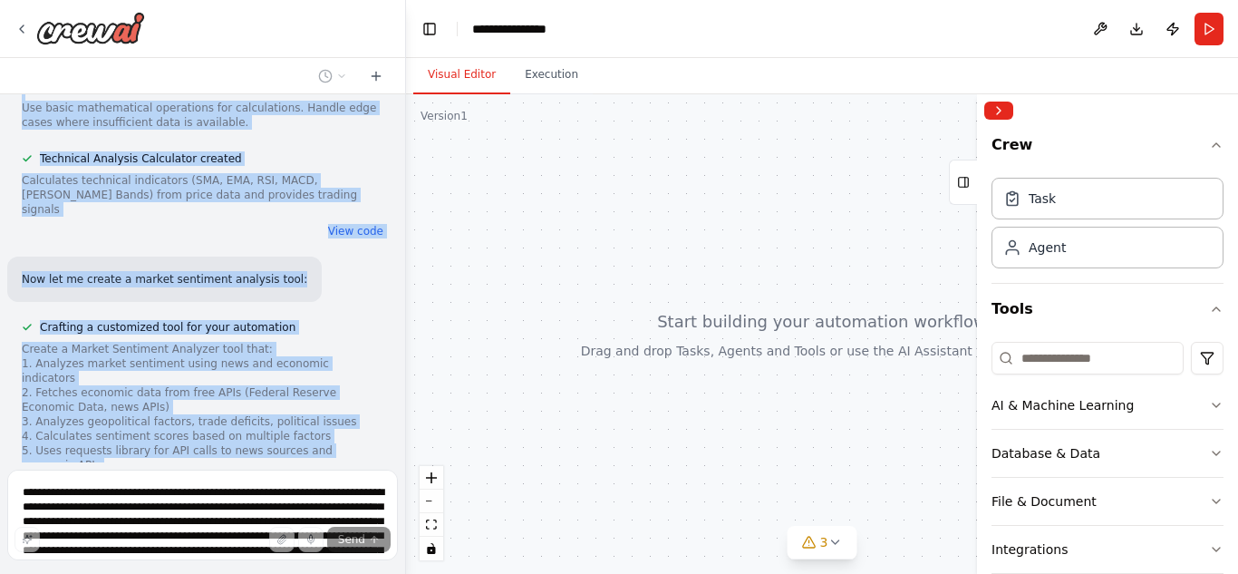
drag, startPoint x: 13, startPoint y: 208, endPoint x: 334, endPoint y: 372, distance: 360.5
click at [334, 372] on div "Hello! I'm the CrewAI assistant. What kind of automation do you want to build? …" at bounding box center [202, 278] width 405 height 368
copy div "▶ Loremip dolorsi Ametconse! Adi E'se doeiu t incididuntutl etdolorem aliquaen …"
click at [334, 372] on div "Create a Market Sentiment Analyzer tool that: 1. Analyzes market sentiment usin…" at bounding box center [203, 509] width 362 height 334
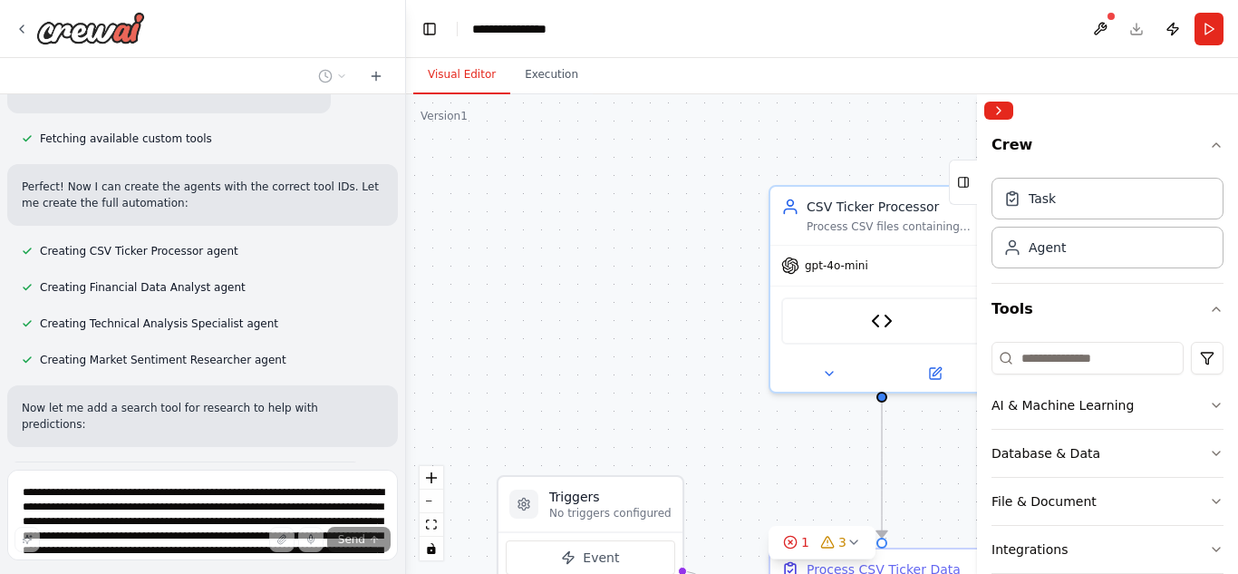
scroll to position [5689, 0]
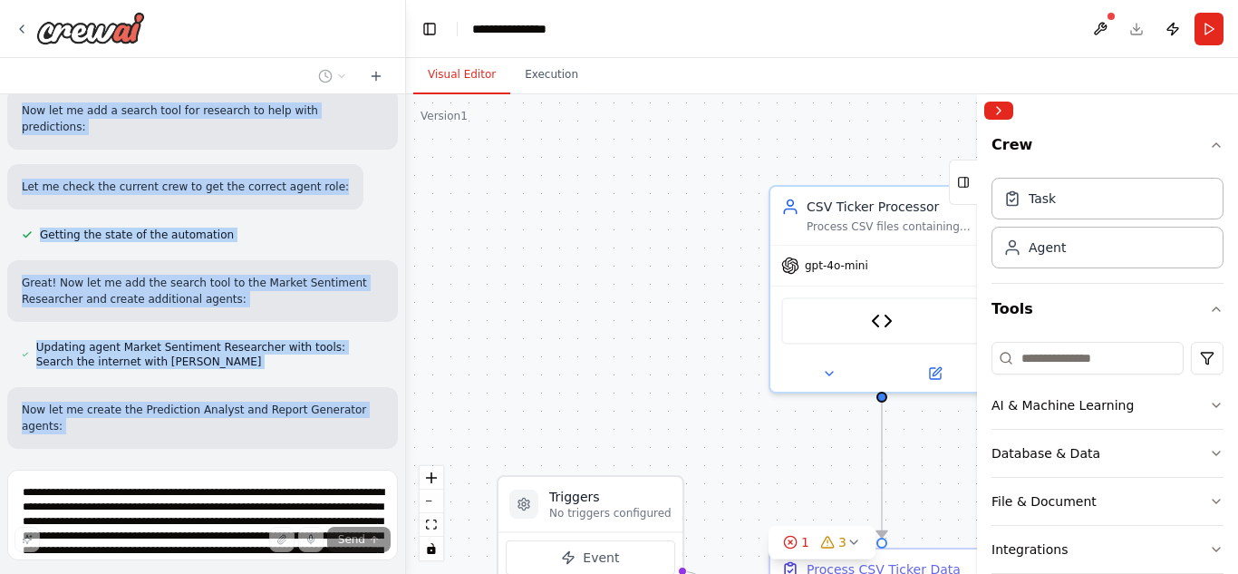
drag, startPoint x: 20, startPoint y: 248, endPoint x: 299, endPoint y: 371, distance: 305.2
click at [299, 371] on div "Hello! I'm the CrewAI assistant. What kind of automation do you want to build? …" at bounding box center [202, 278] width 405 height 368
copy div "Great! Now let me create a financial data fetcher tool for getting stock prices…"
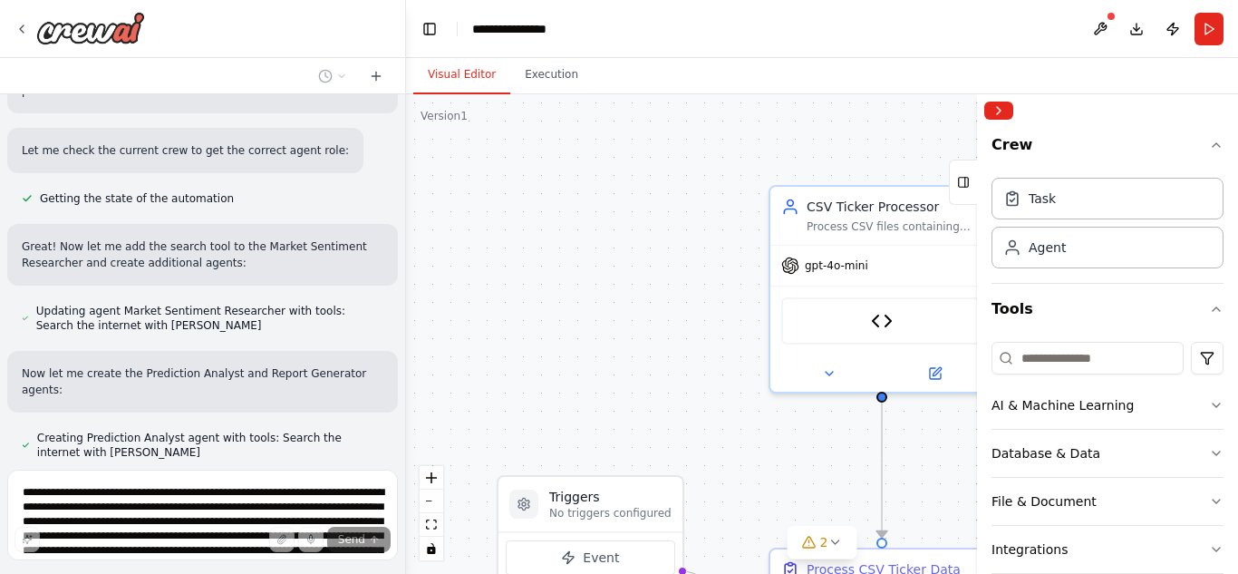
drag, startPoint x: 218, startPoint y: 371, endPoint x: 37, endPoint y: 365, distance: 181.4
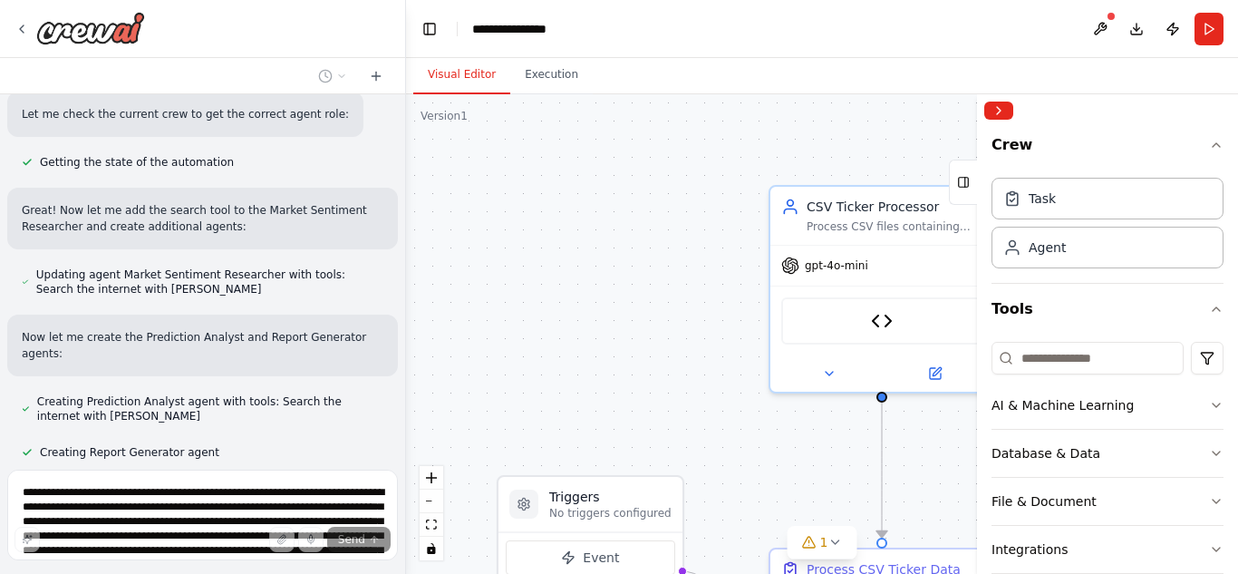
copy span "Creating task Generate Predictions"
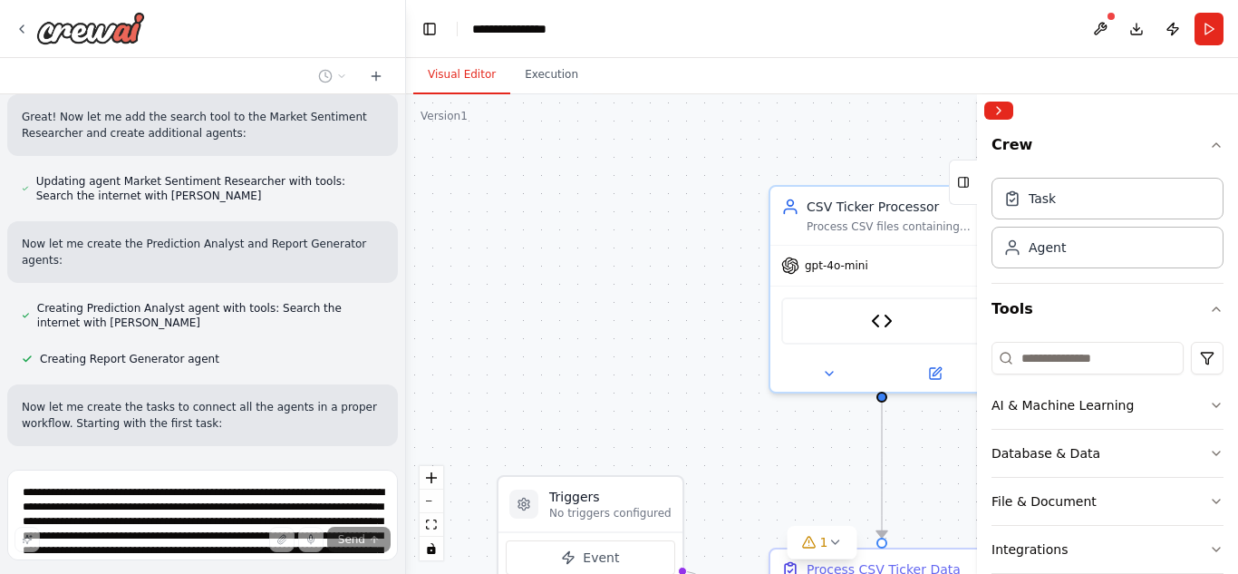
scroll to position [5858, 0]
drag, startPoint x: 288, startPoint y: 368, endPoint x: 36, endPoint y: 327, distance: 255.3
click at [36, 327] on div "Hello! I'm the CrewAI assistant. What kind of automation do you want to build? …" at bounding box center [202, 278] width 405 height 368
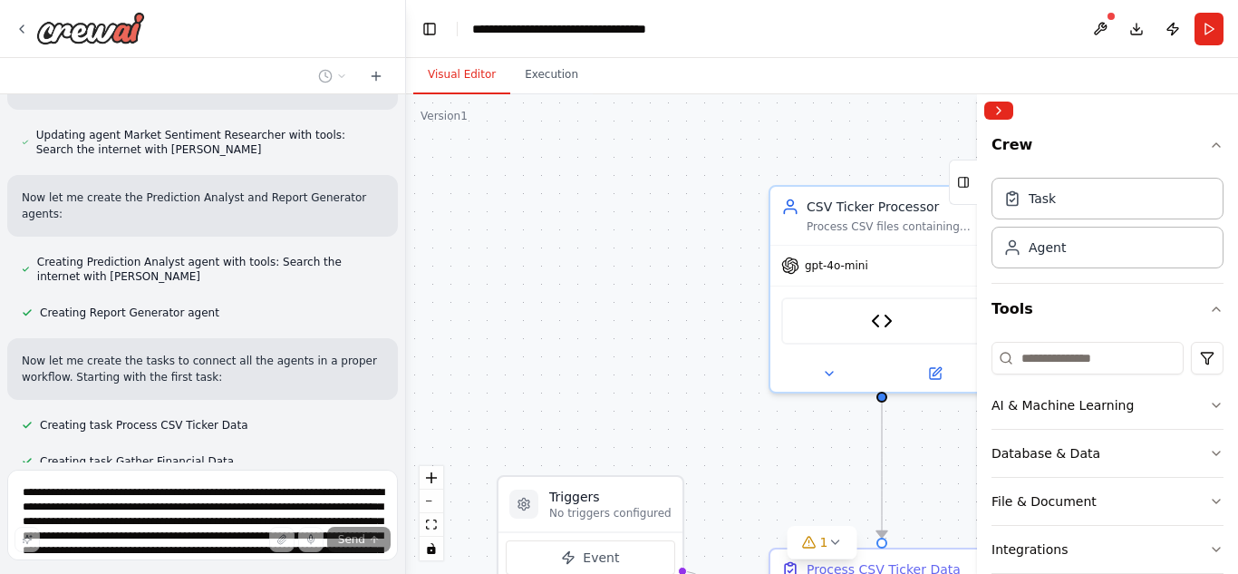
drag, startPoint x: 38, startPoint y: 172, endPoint x: 296, endPoint y: 228, distance: 263.5
click at [296, 228] on div "Hello! I'm the CrewAI assistant. What kind of automation do you want to build? …" at bounding box center [202, 278] width 405 height 368
copy div "Creating task Generate Predictions Creating task Create Comprehensive Reports"
click at [303, 487] on div "Creating task Perform Technical Analysis" at bounding box center [202, 498] width 391 height 22
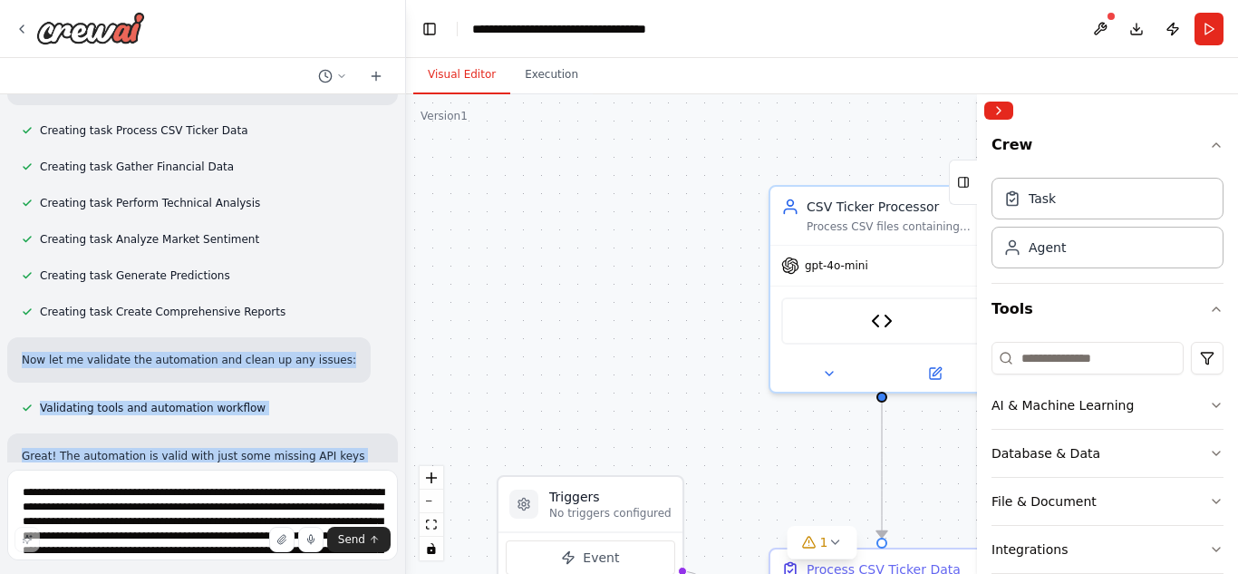
scroll to position [6456, 0]
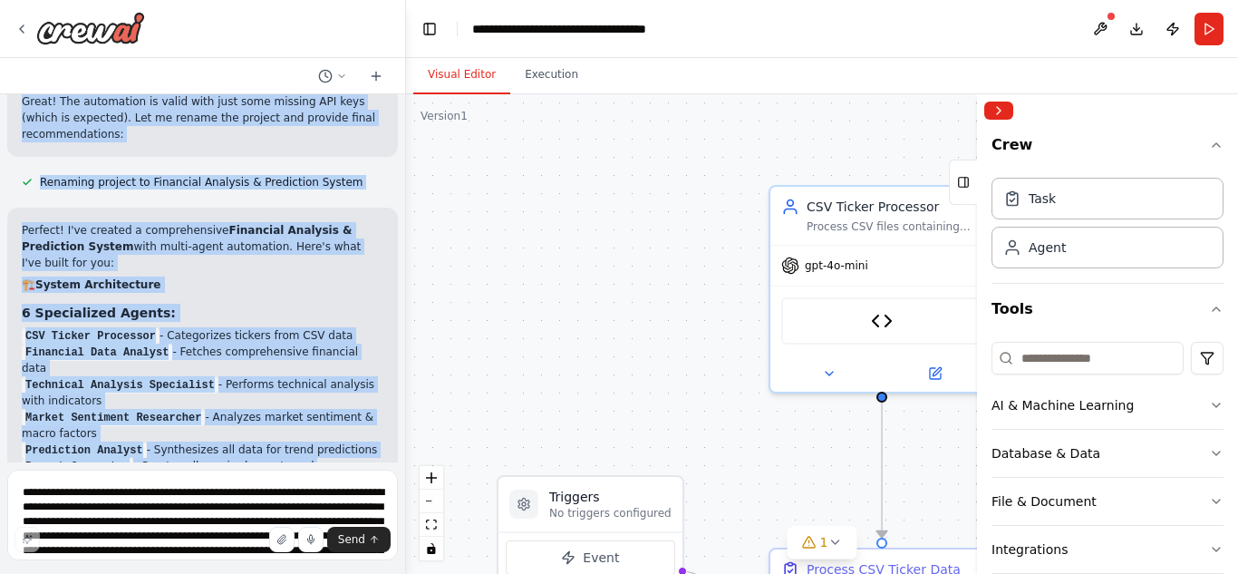
drag, startPoint x: 22, startPoint y: 243, endPoint x: 211, endPoint y: 281, distance: 193.3
click at [211, 281] on div "Hello! I'm the CrewAI assistant. What kind of automation do you want to build? …" at bounding box center [202, 278] width 405 height 368
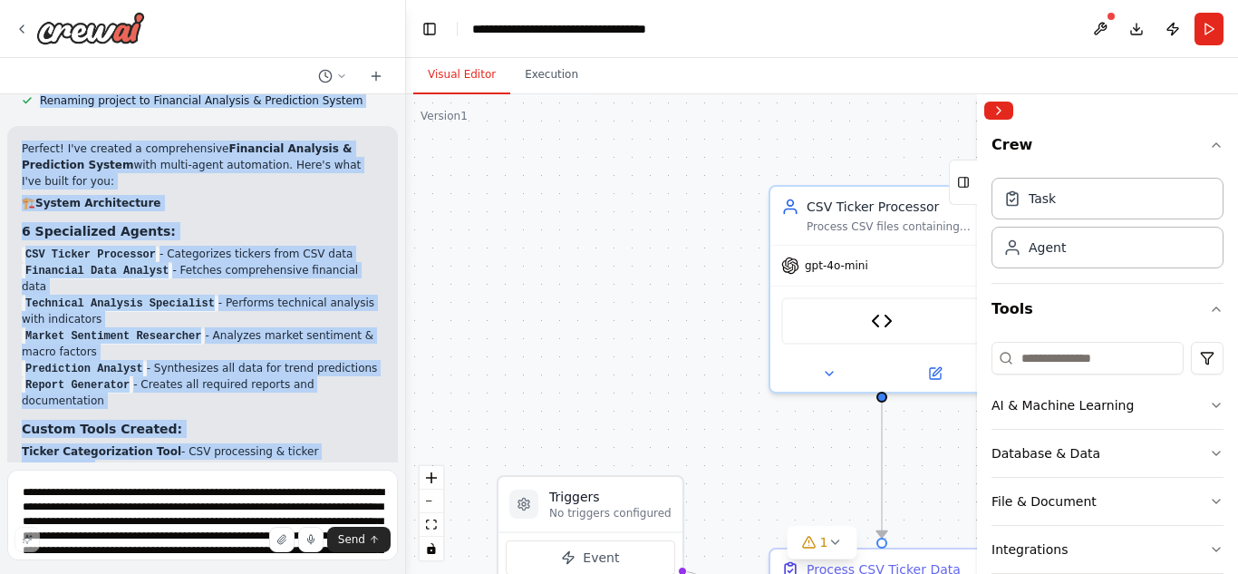
copy div "Lor ips do sitametc adi elitseddoe tem incid ut lab etdolo: Magnaaliqu enima mi…"
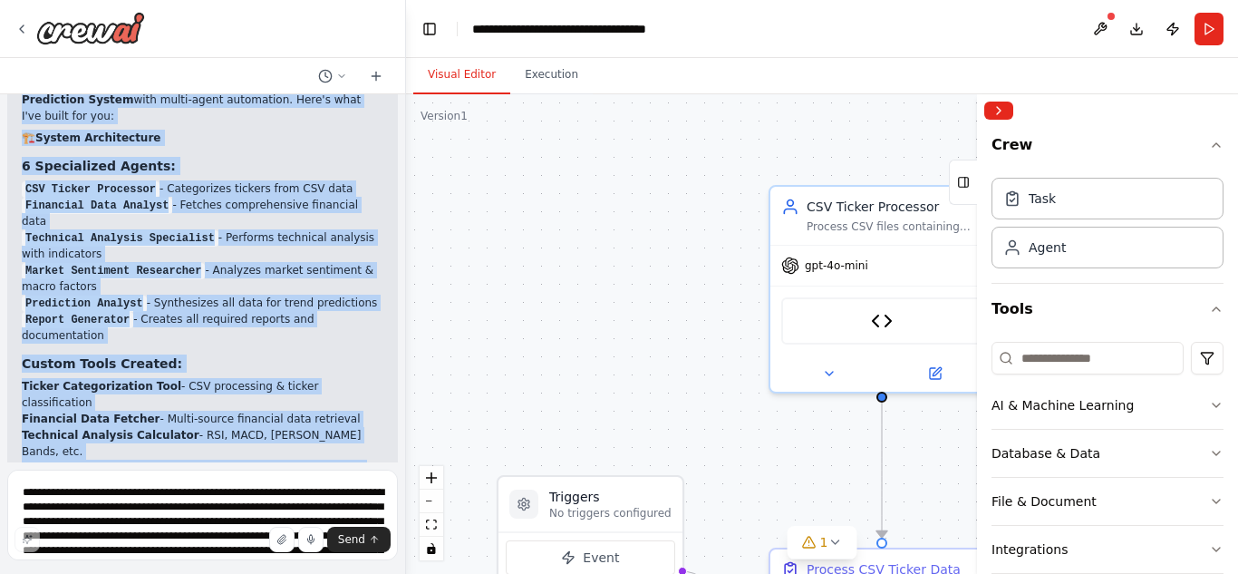
scroll to position [6713, 0]
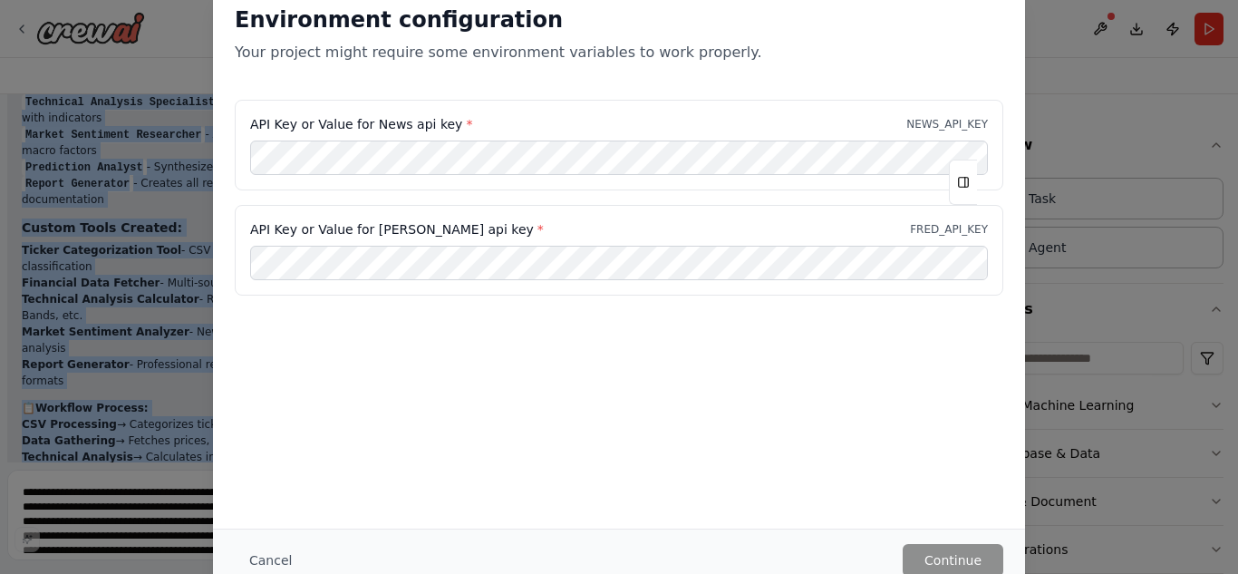
scroll to position [6849, 0]
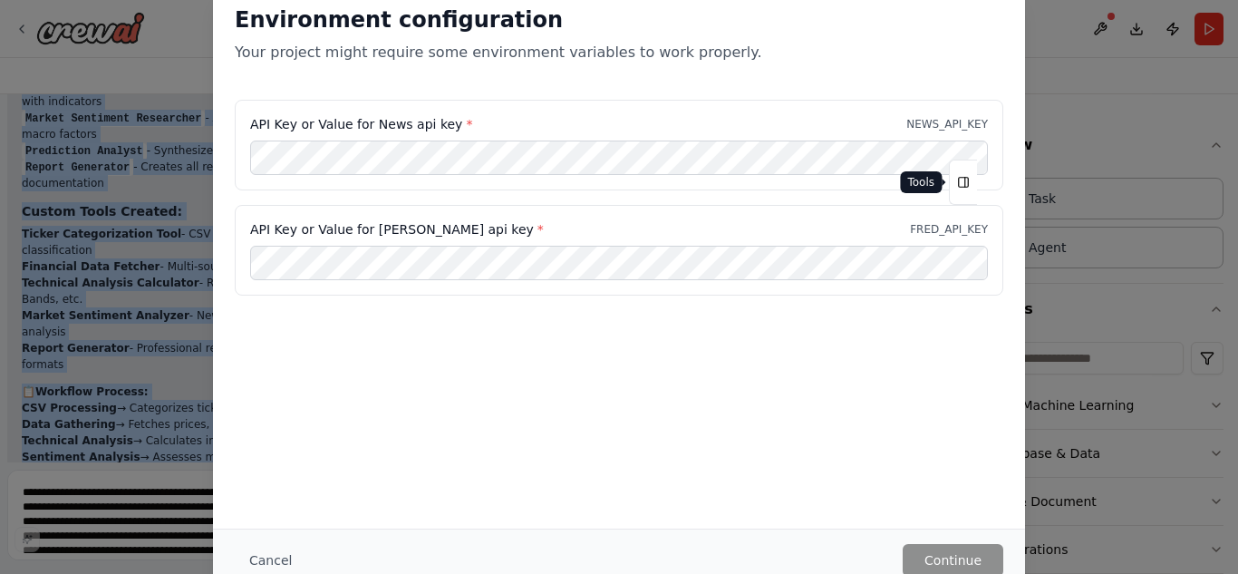
click at [956, 182] on button "Tools" at bounding box center [963, 182] width 28 height 45
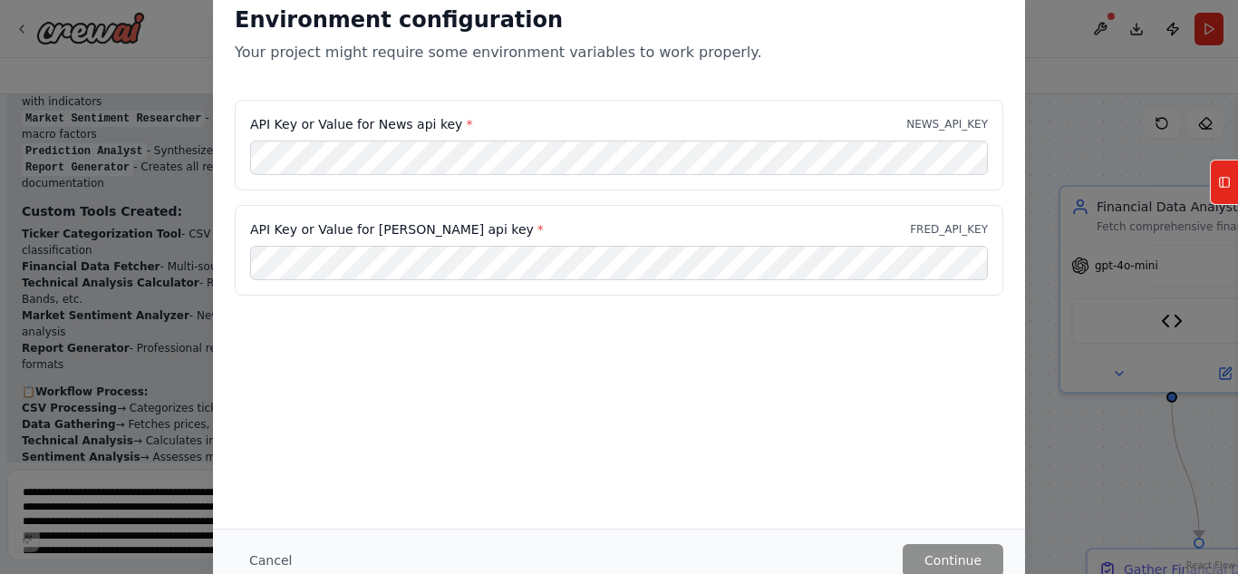
click at [1066, 60] on div "Environment configuration Your project might require some environment variables…" at bounding box center [619, 287] width 1238 height 574
click at [141, 380] on div "Environment configuration Your project might require some environment variables…" at bounding box center [619, 287] width 1238 height 574
click at [275, 556] on button "Cancel" at bounding box center [271, 560] width 72 height 33
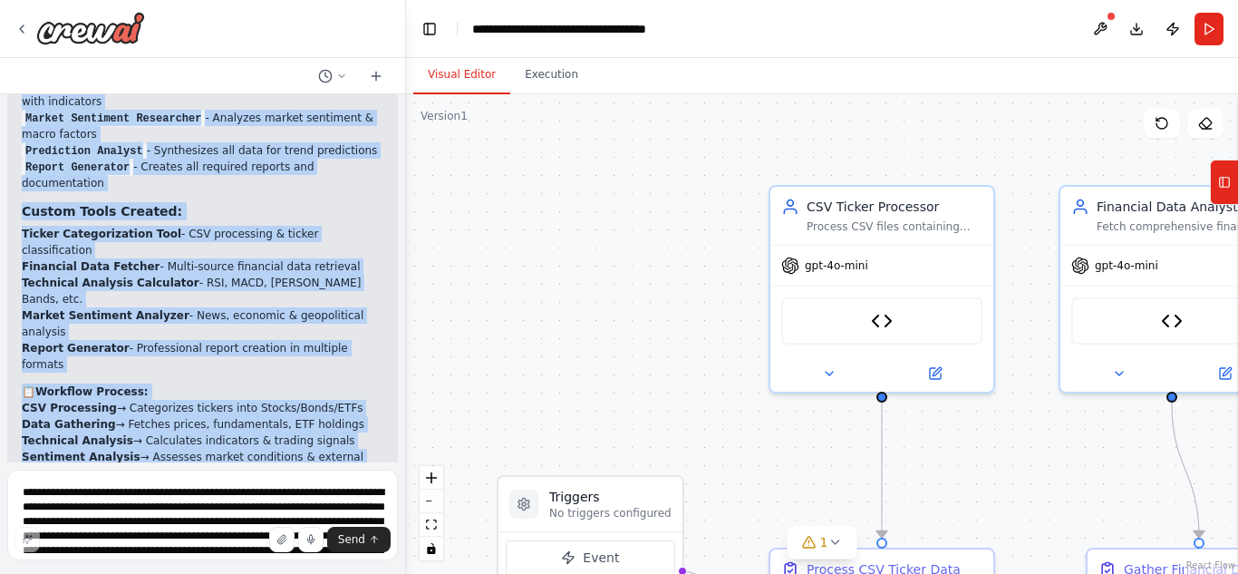
drag, startPoint x: 17, startPoint y: 258, endPoint x: 306, endPoint y: 434, distance: 337.7
click at [306, 434] on div "Hello! I'm the CrewAI assistant. What kind of automation do you want to build? …" at bounding box center [202, 278] width 405 height 368
copy div "Loremip! D'si ametcon a elitseddoeius Temporinc Utlabore & Etdolorema Aliqua en…"
click at [1132, 26] on button "Download" at bounding box center [1136, 29] width 29 height 33
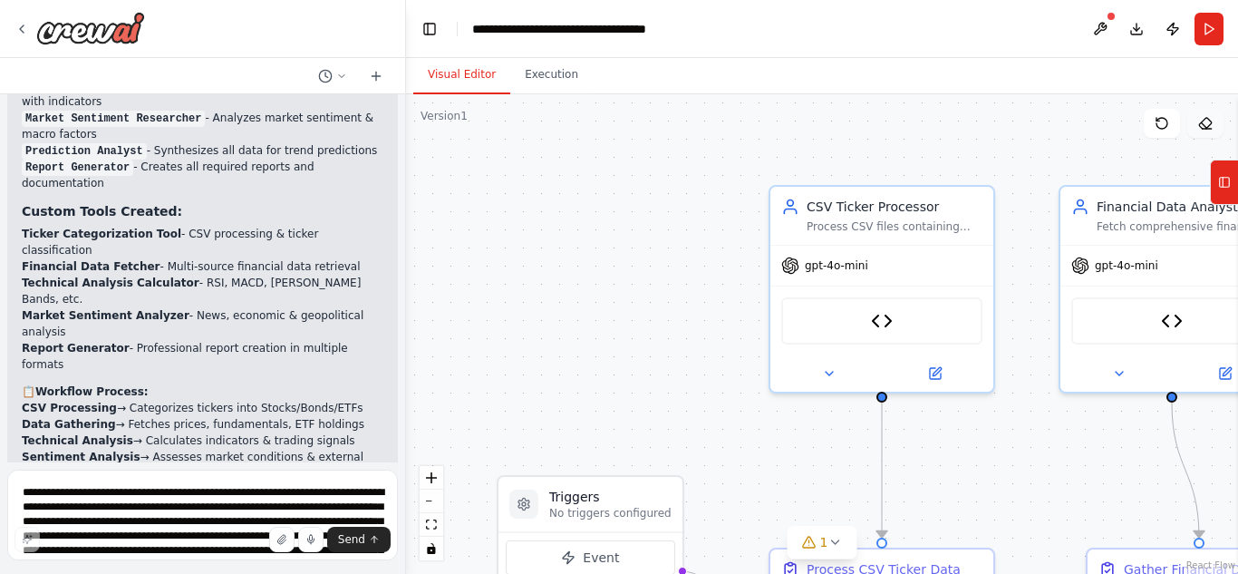
click at [1206, 128] on icon at bounding box center [1206, 123] width 15 height 15
click at [456, 149] on div ".deletable-edge-delete-btn { width: 20px; height: 20px; border: 0px solid #ffff…" at bounding box center [822, 334] width 832 height 480
click at [1222, 185] on icon at bounding box center [1224, 182] width 13 height 29
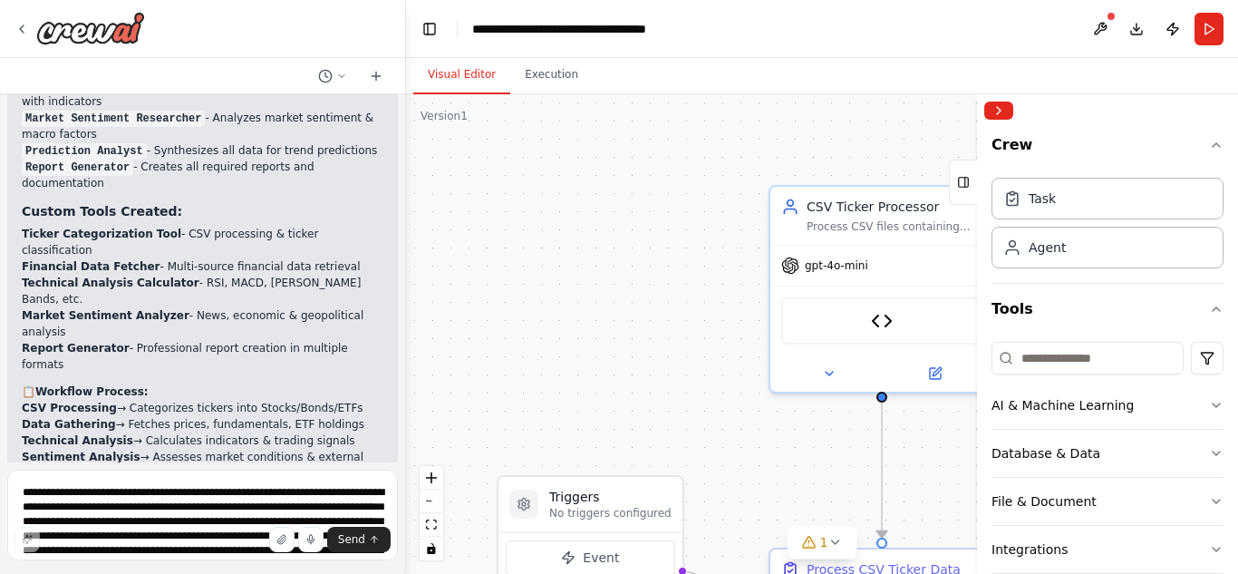
click at [735, 165] on div ".deletable-edge-delete-btn { width: 20px; height: 20px; border: 0px solid #ffff…" at bounding box center [822, 334] width 832 height 480
click at [1002, 114] on button "Collapse right sidebar" at bounding box center [999, 111] width 29 height 18
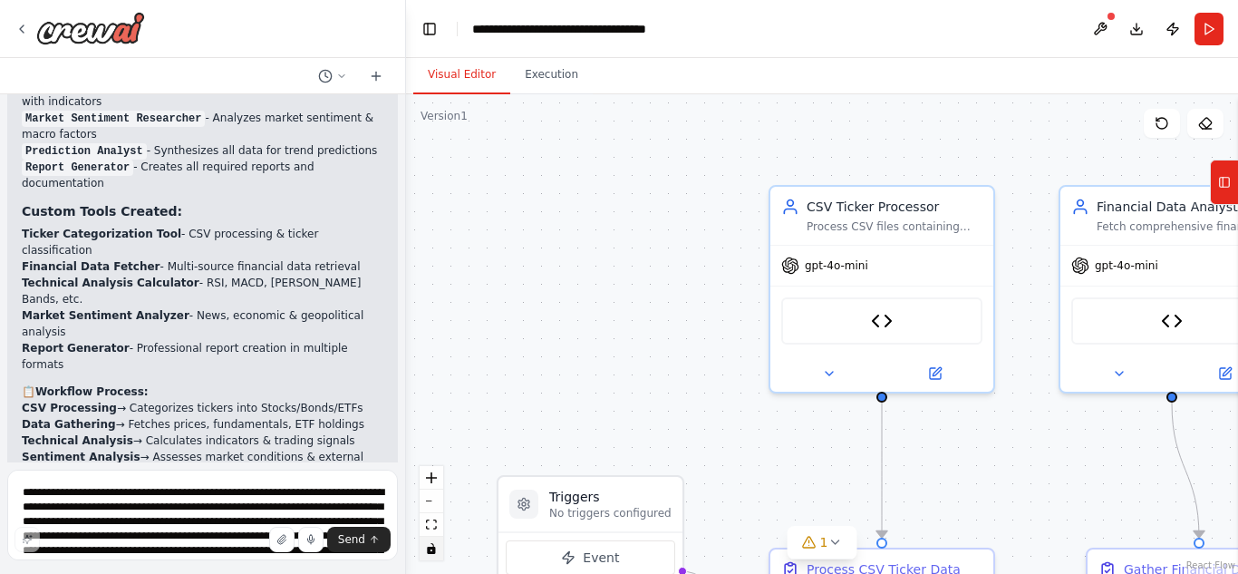
click at [426, 550] on icon "toggle interactivity" at bounding box center [431, 548] width 11 height 11
click at [428, 528] on icon "fit view" at bounding box center [431, 524] width 11 height 10
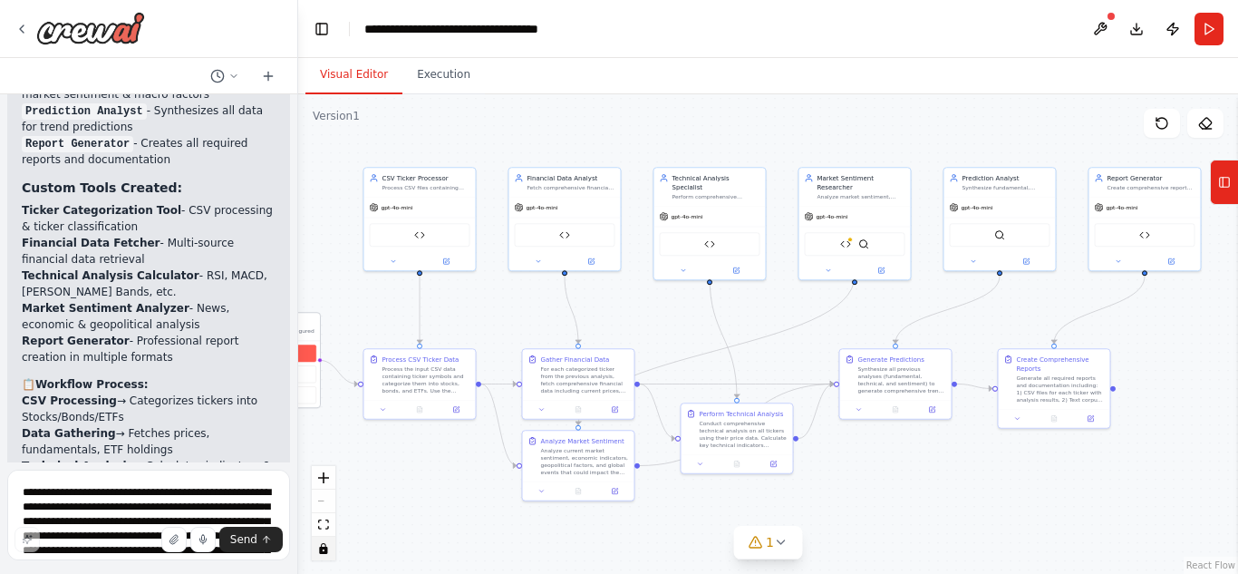
scroll to position [8626, 0]
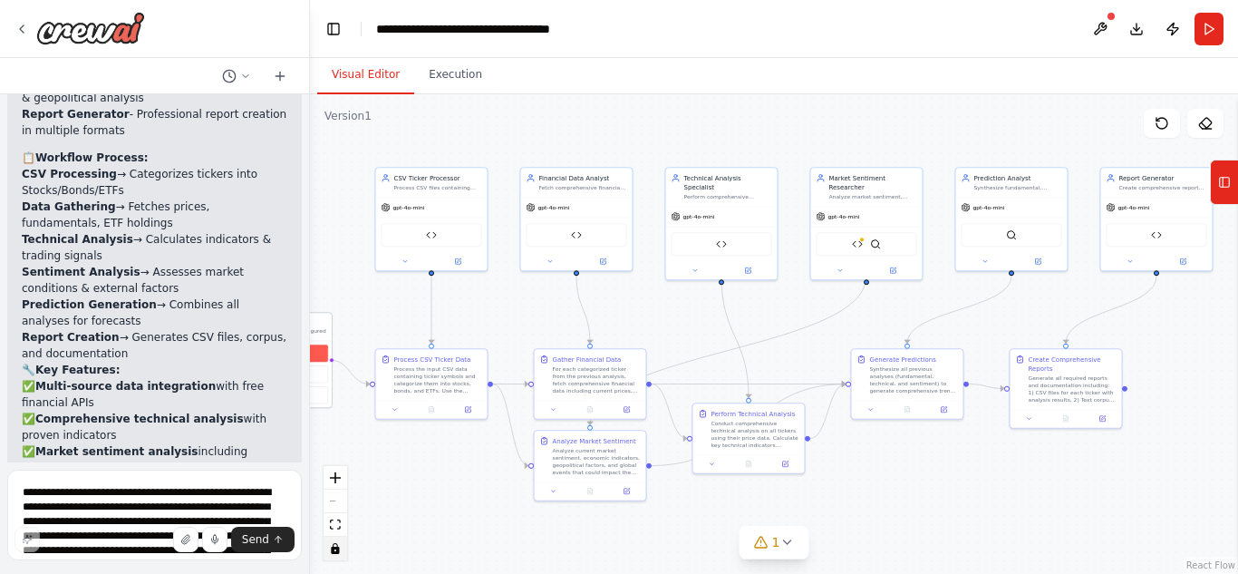
drag, startPoint x: 403, startPoint y: 348, endPoint x: 309, endPoint y: 348, distance: 94.3
click at [309, 348] on div "Hello! I'm the CrewAI assistant. What kind of automation do you want to build? …" at bounding box center [619, 287] width 1238 height 574
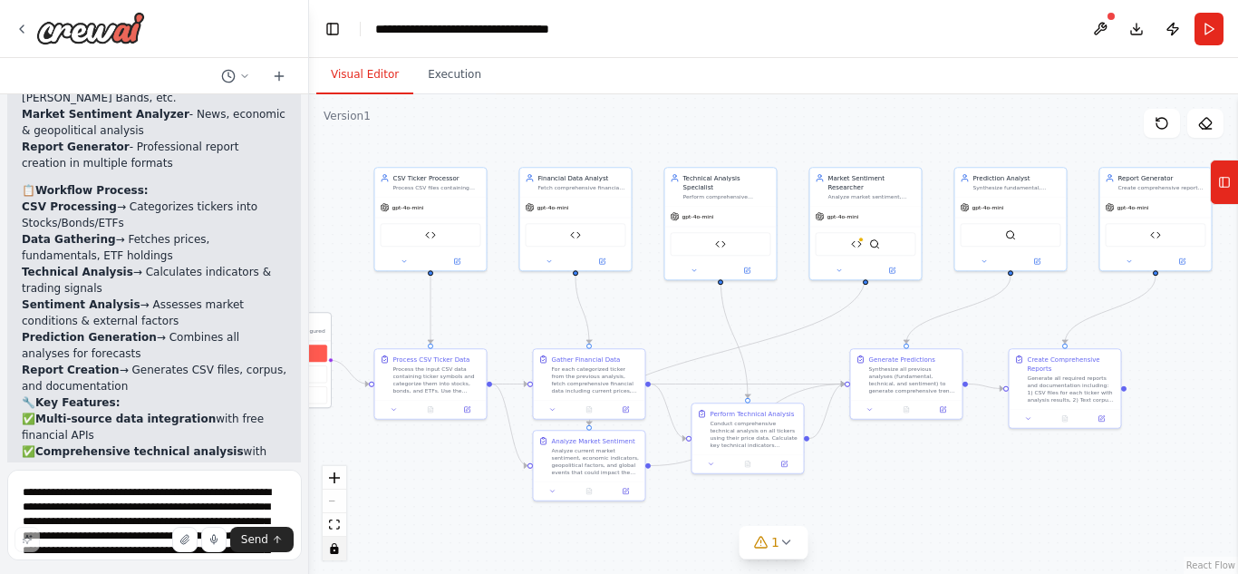
scroll to position [8354, 0]
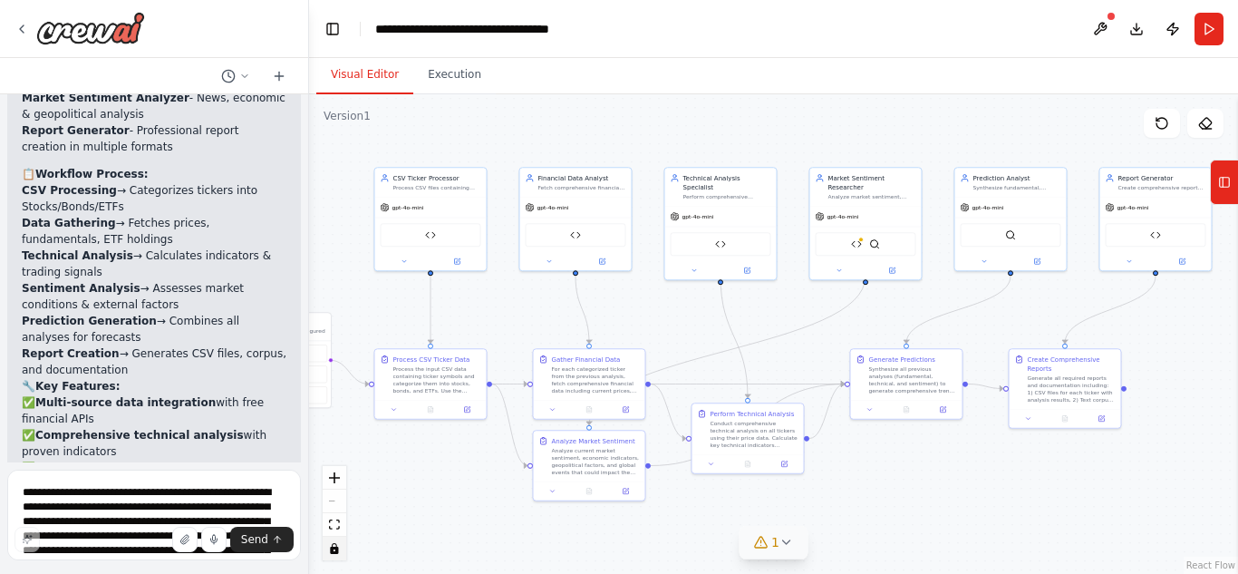
click at [786, 545] on icon at bounding box center [787, 542] width 15 height 15
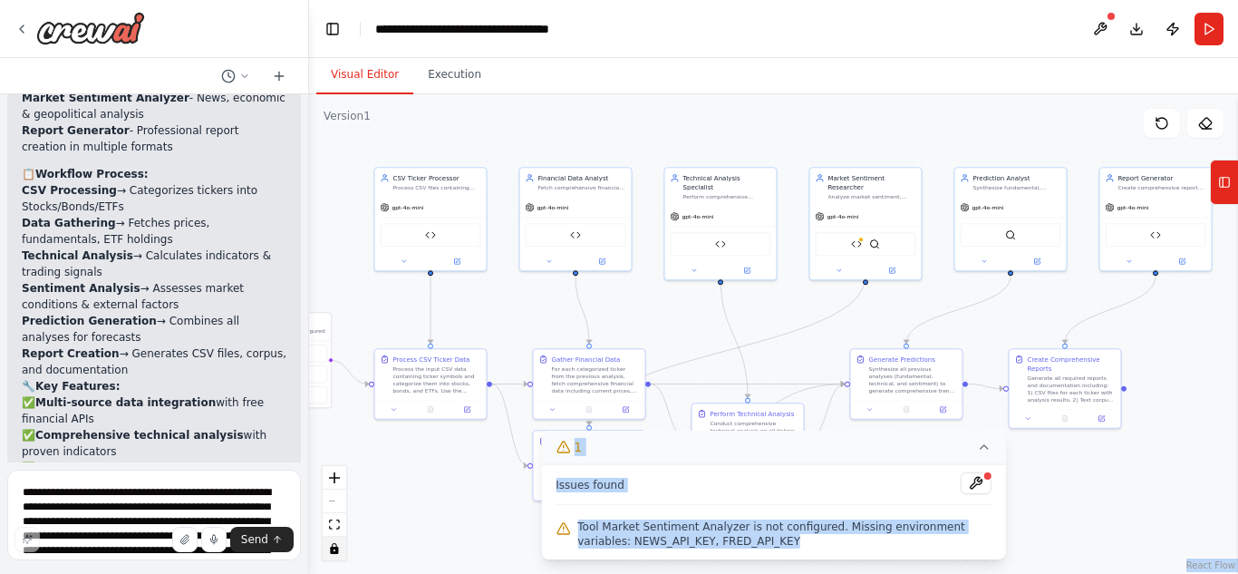
drag, startPoint x: 728, startPoint y: 548, endPoint x: 539, endPoint y: 488, distance: 198.7
click at [539, 488] on div "Version 1 Show Tools Hide Agents .deletable-edge-delete-btn { width: 20px; heig…" at bounding box center [773, 334] width 929 height 480
copy div "React Flow Press enter or space to select a node. You can then use the arrow ke…"
click at [946, 516] on div "Tool Market Sentiment Analyzer is not configured. Missing environment variables…" at bounding box center [774, 534] width 436 height 36
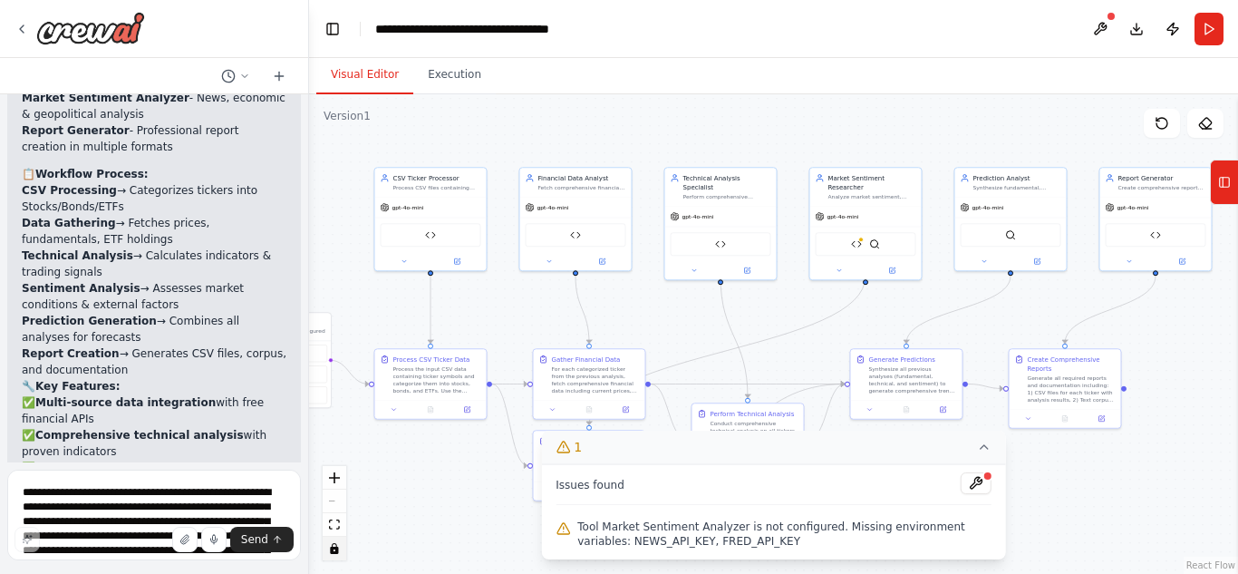
click at [1110, 489] on div ".deletable-edge-delete-btn { width: 20px; height: 20px; border: 0px solid #ffff…" at bounding box center [773, 334] width 929 height 480
click at [503, 504] on div ".deletable-edge-delete-btn { width: 20px; height: 20px; border: 0px solid #ffff…" at bounding box center [773, 334] width 929 height 480
click at [980, 448] on icon at bounding box center [984, 447] width 15 height 15
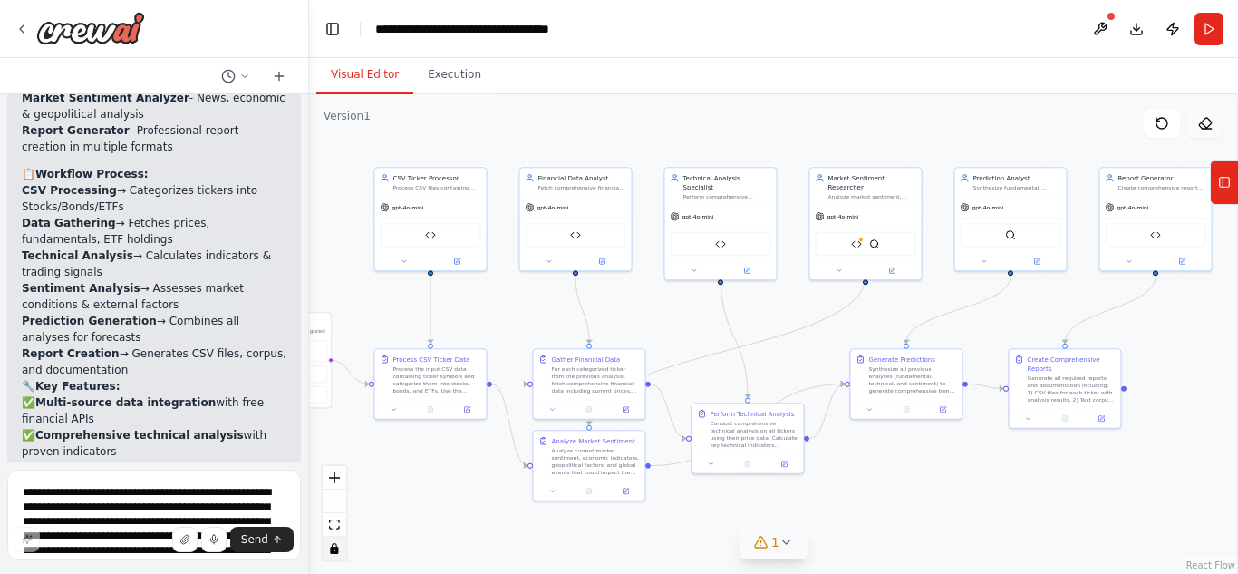
click at [1209, 126] on icon at bounding box center [1205, 123] width 12 height 11
click at [1203, 125] on icon at bounding box center [1206, 123] width 15 height 15
click at [1228, 191] on icon at bounding box center [1224, 182] width 13 height 29
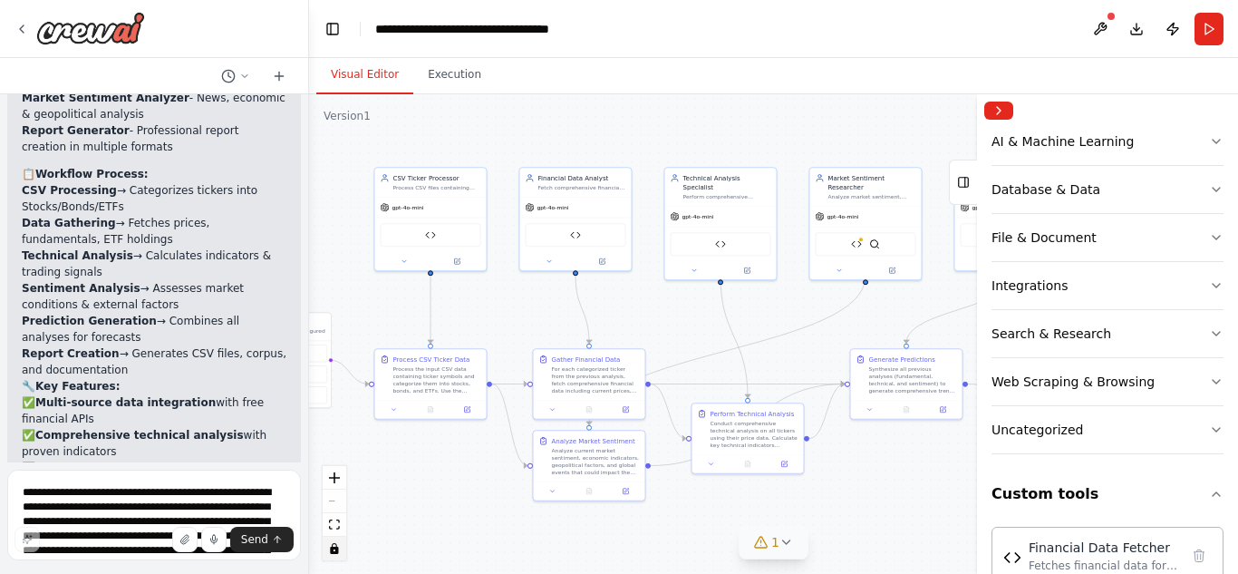
scroll to position [0, 0]
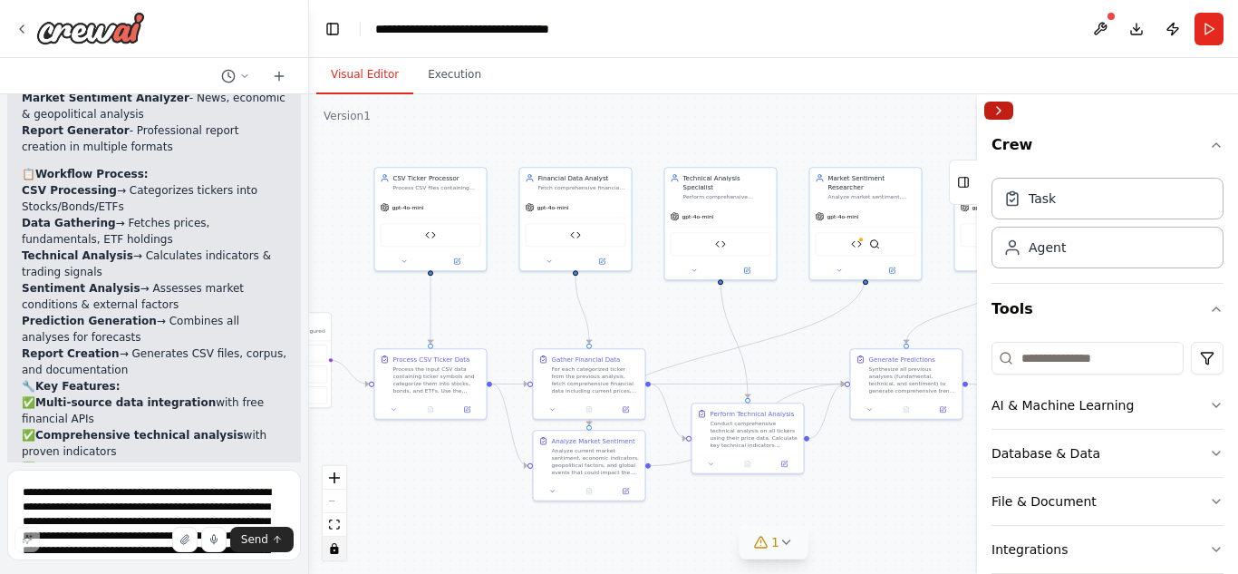
click at [1005, 114] on button "Collapse right sidebar" at bounding box center [999, 111] width 29 height 18
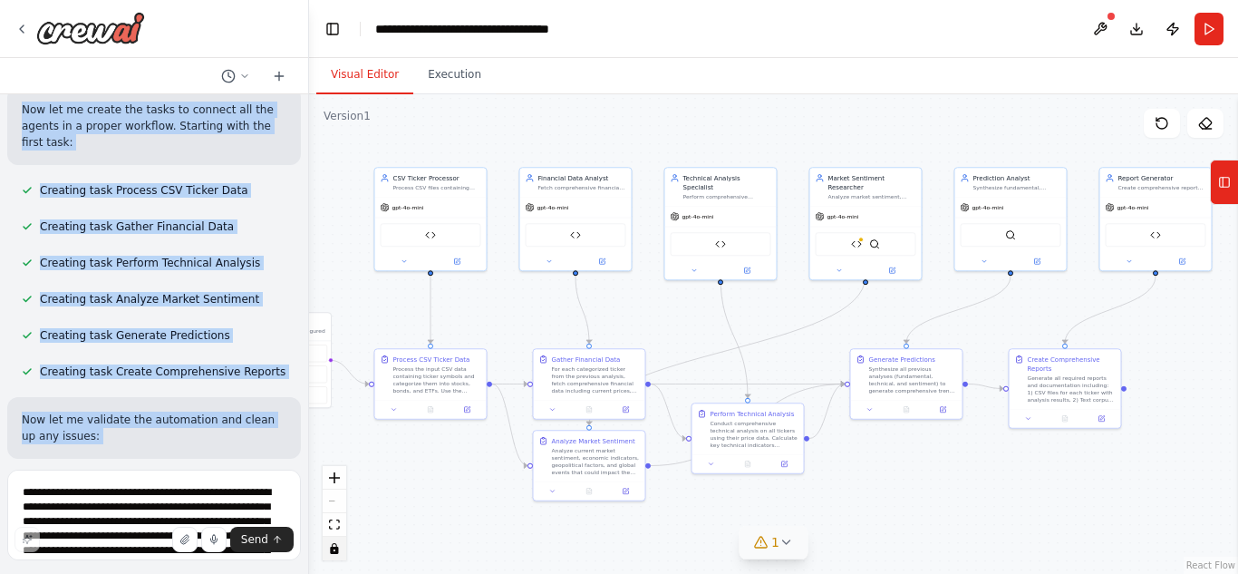
scroll to position [7260, 0]
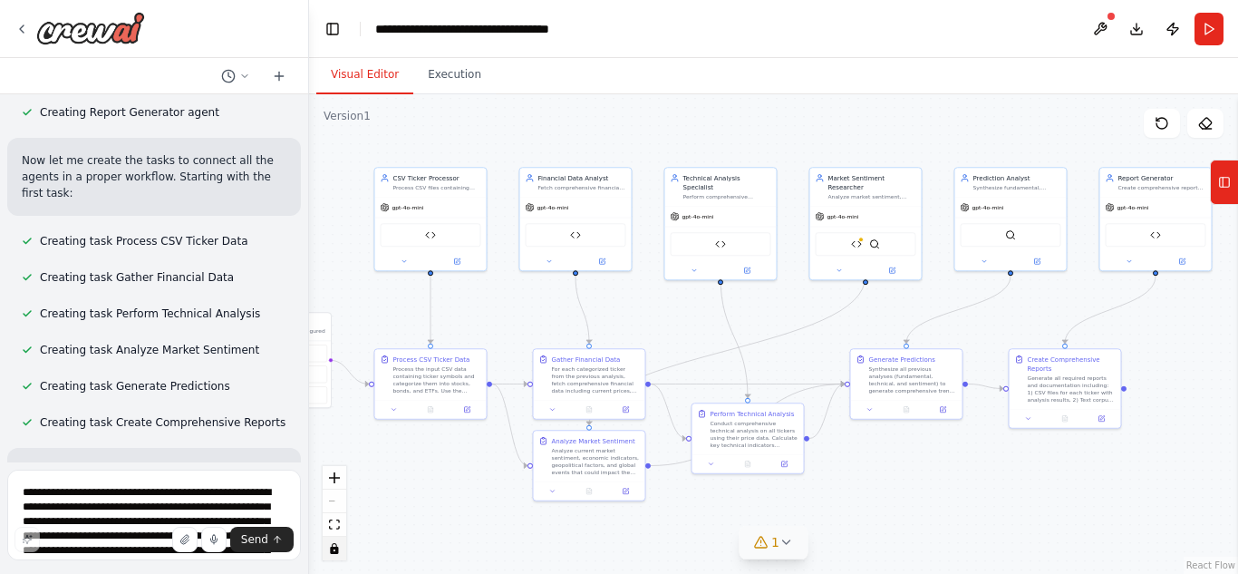
drag, startPoint x: 196, startPoint y: 322, endPoint x: 20, endPoint y: 271, distance: 183.1
click at [20, 271] on div "Hello! I'm the CrewAI assistant. What kind of automation do you want to build? …" at bounding box center [154, 278] width 308 height 368
copy div "Loremips dolorsi am Consectet Adipisci & Elitseddoe Tempor Incidid! U'la etdolo…"
click at [335, 183] on div ".deletable-edge-delete-btn { width: 20px; height: 20px; border: 0px solid #ffff…" at bounding box center [773, 334] width 929 height 480
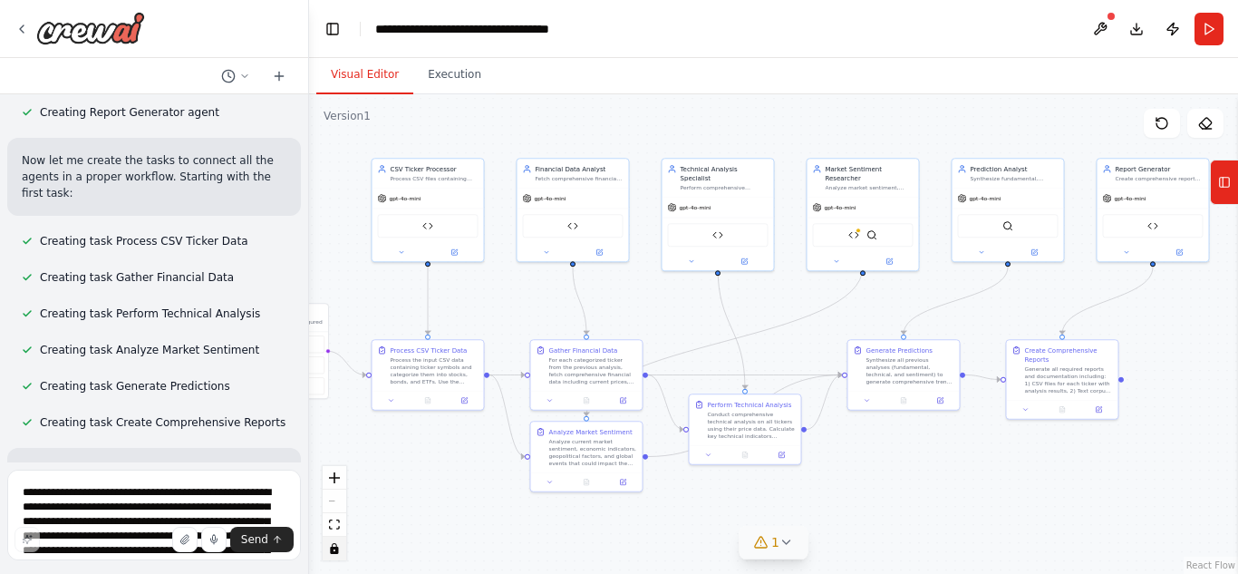
drag, startPoint x: 335, startPoint y: 183, endPoint x: 333, endPoint y: 174, distance: 9.5
click at [333, 174] on div ".deletable-edge-delete-btn { width: 20px; height: 20px; border: 0px solid #ffff…" at bounding box center [773, 334] width 929 height 480
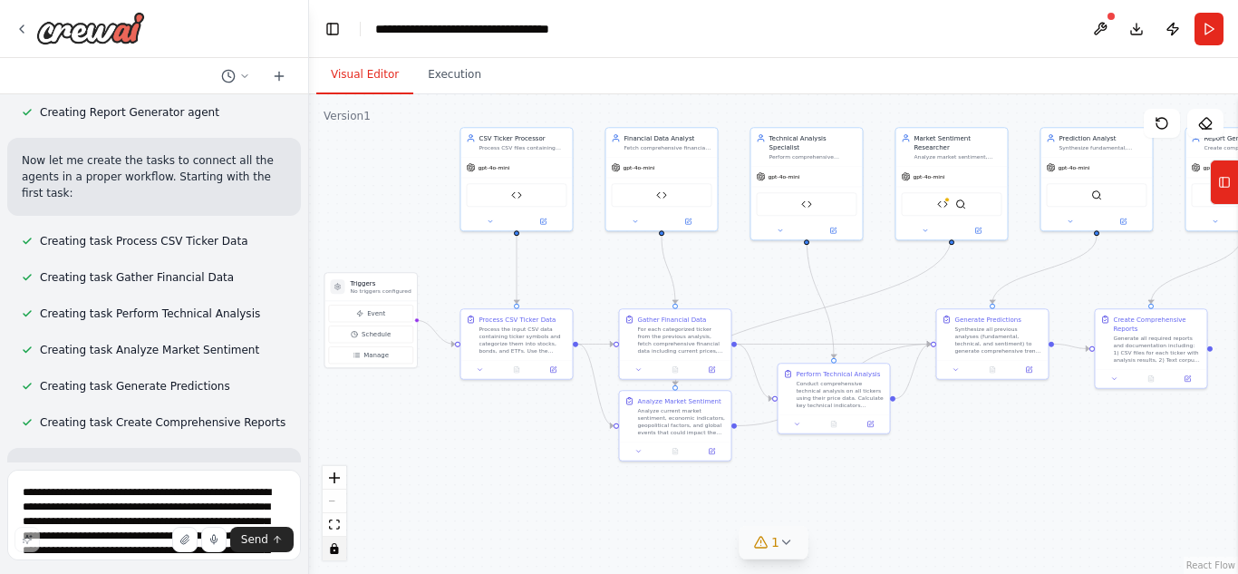
drag, startPoint x: 357, startPoint y: 153, endPoint x: 447, endPoint y: 122, distance: 94.9
click at [447, 122] on div ".deletable-edge-delete-btn { width: 20px; height: 20px; border: 0px solid #ffff…" at bounding box center [773, 334] width 929 height 480
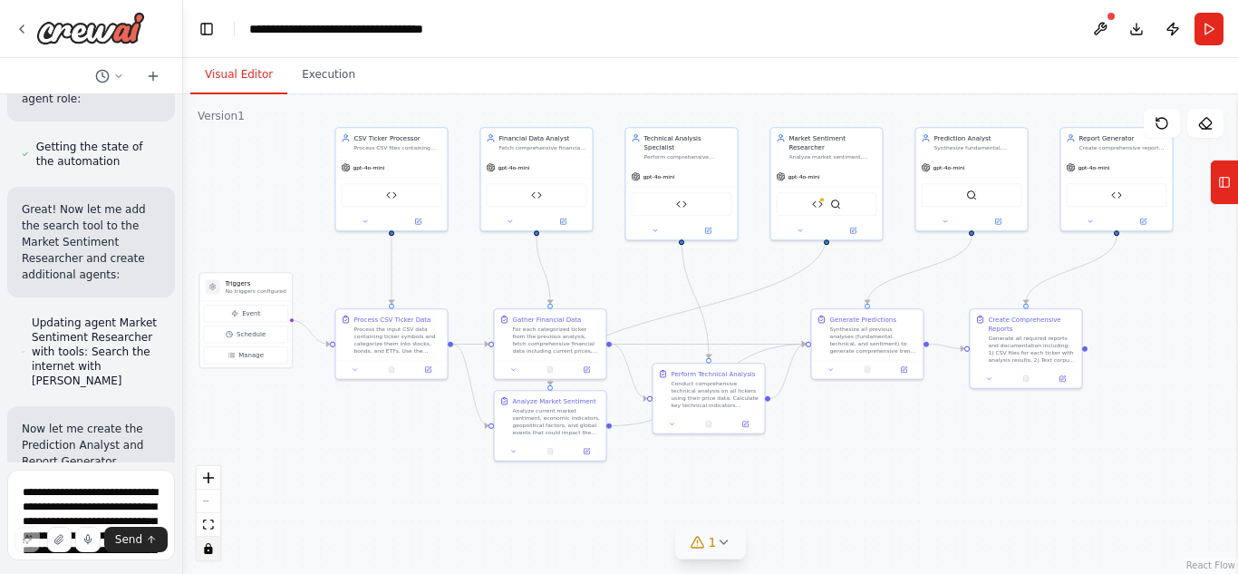
scroll to position [11411, 0]
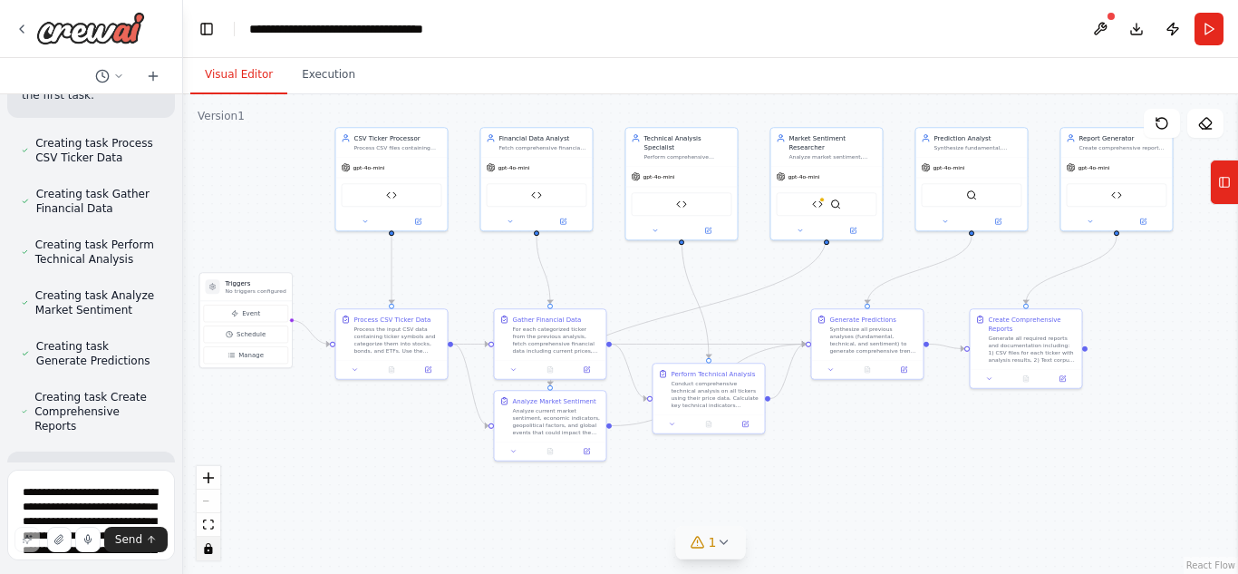
drag, startPoint x: 306, startPoint y: 151, endPoint x: 163, endPoint y: 169, distance: 144.3
click at [163, 169] on div "Hello! I'm the CrewAI assistant. What kind of automation do you want to build? …" at bounding box center [91, 287] width 183 height 574
click at [1162, 123] on icon at bounding box center [1162, 123] width 15 height 15
click at [1102, 25] on button at bounding box center [1100, 29] width 29 height 33
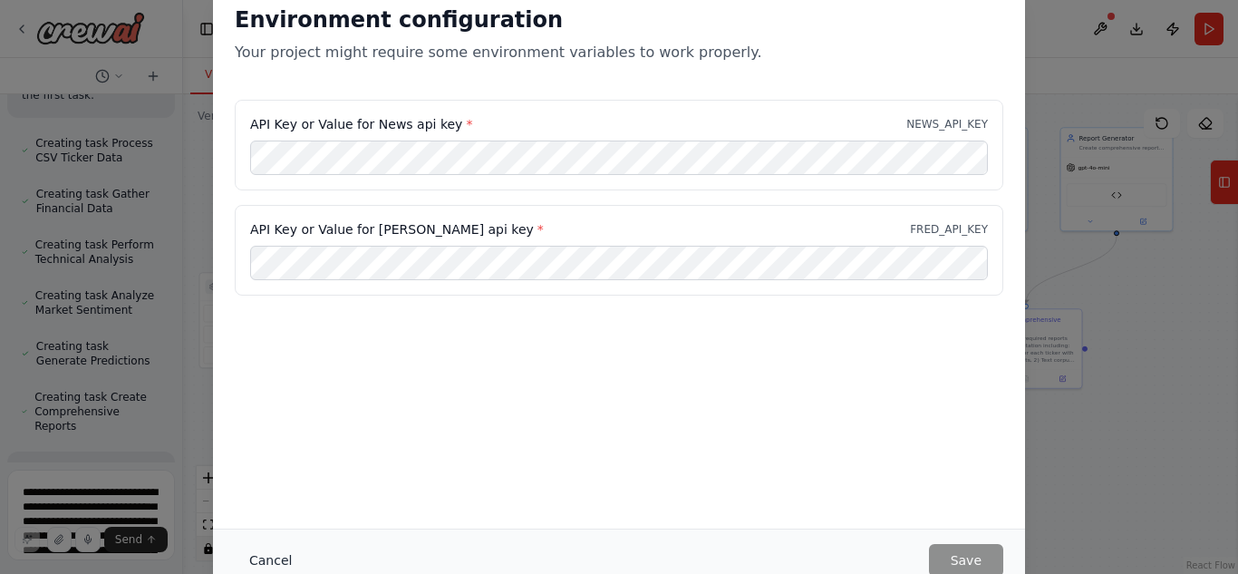
click at [267, 557] on button "Cancel" at bounding box center [271, 560] width 72 height 33
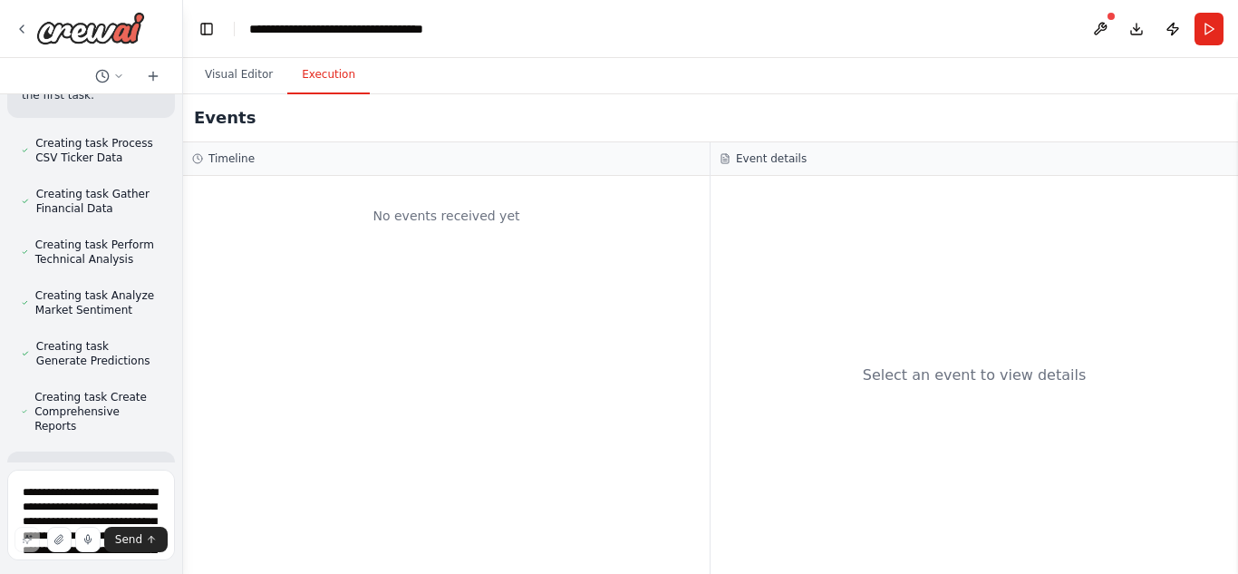
click at [335, 73] on button "Execution" at bounding box center [328, 75] width 83 height 38
click at [229, 73] on button "Visual Editor" at bounding box center [238, 75] width 97 height 38
